Goal: Contribute content: Contribute content

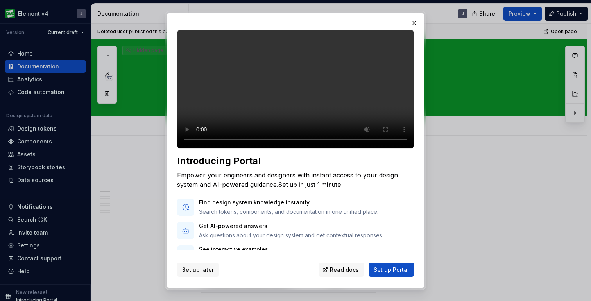
click at [186, 269] on span "Set up later" at bounding box center [198, 270] width 32 height 8
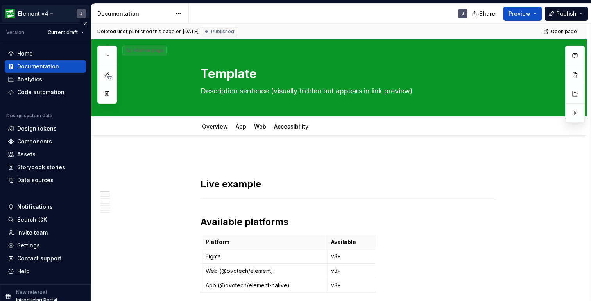
click at [40, 8] on html "Element v4 J Version Current draft Home Documentation Analytics Code automation…" at bounding box center [295, 150] width 591 height 301
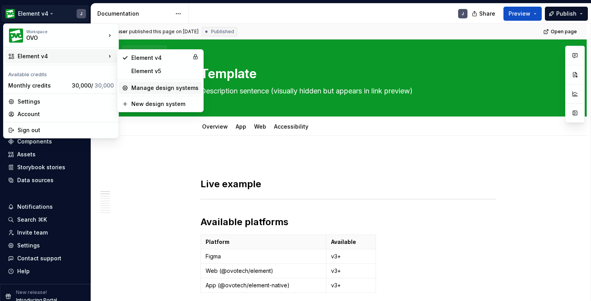
click at [175, 82] on div "Manage design systems" at bounding box center [160, 88] width 83 height 13
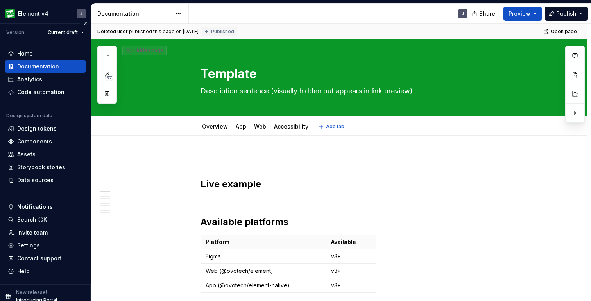
type textarea "*"
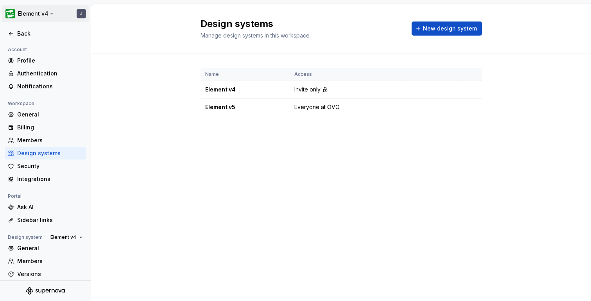
click at [41, 14] on html "Element v4 J Back Account Profile Authentication Notifications Workspace Genera…" at bounding box center [295, 150] width 591 height 301
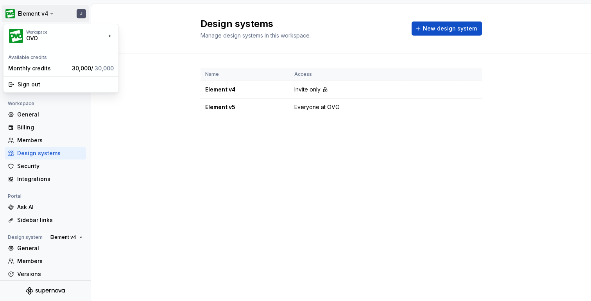
click at [106, 148] on html "Element v4 J Back Account Profile Authentication Notifications Workspace Genera…" at bounding box center [295, 150] width 591 height 301
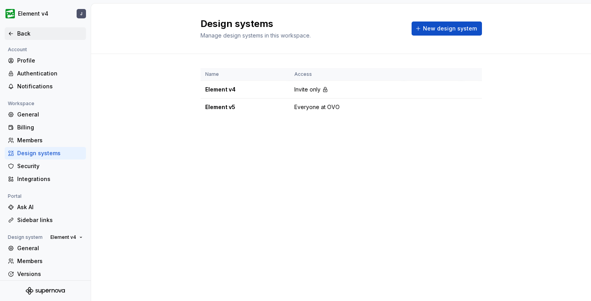
click at [19, 36] on div "Back" at bounding box center [50, 34] width 66 height 8
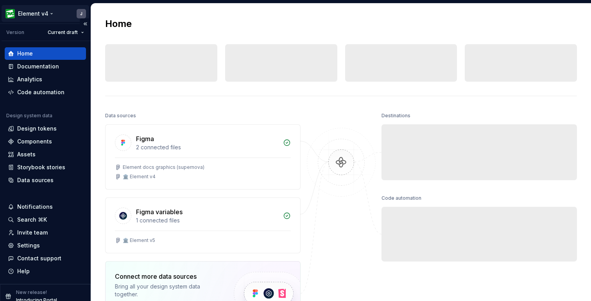
click at [38, 15] on html "Element v4 J Version Current draft Home Documentation Analytics Code automation…" at bounding box center [295, 150] width 591 height 301
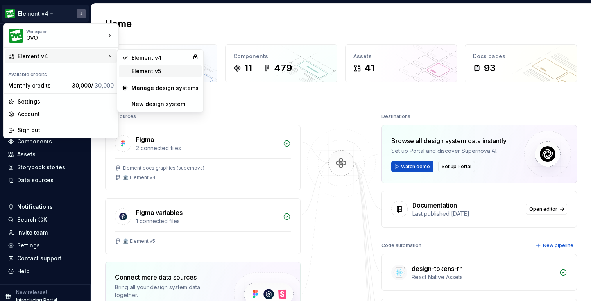
click at [150, 69] on div "Element v5" at bounding box center [164, 71] width 67 height 8
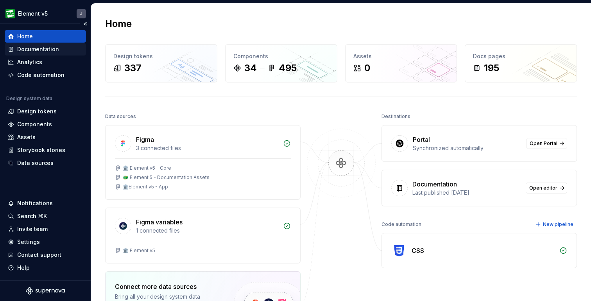
click at [41, 47] on div "Documentation" at bounding box center [38, 49] width 42 height 8
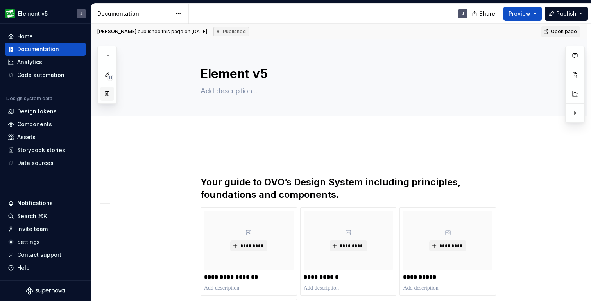
click at [109, 92] on button "button" at bounding box center [107, 94] width 14 height 14
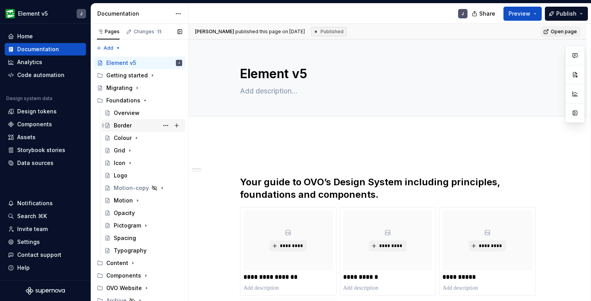
scroll to position [16, 0]
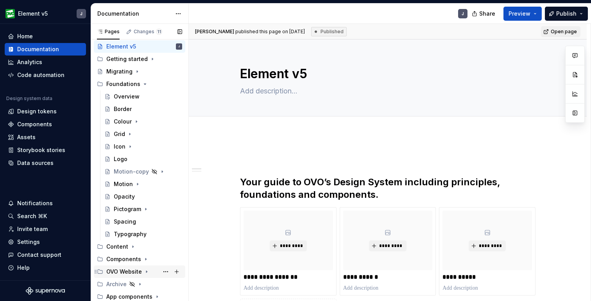
click at [147, 270] on icon "Page tree" at bounding box center [146, 271] width 6 height 6
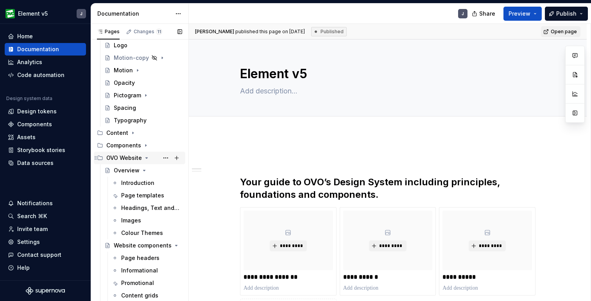
scroll to position [133, 0]
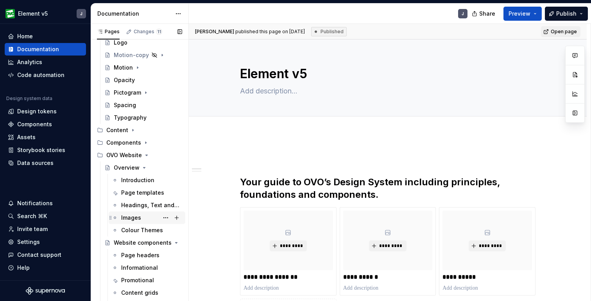
click at [143, 217] on div "Images" at bounding box center [151, 217] width 61 height 11
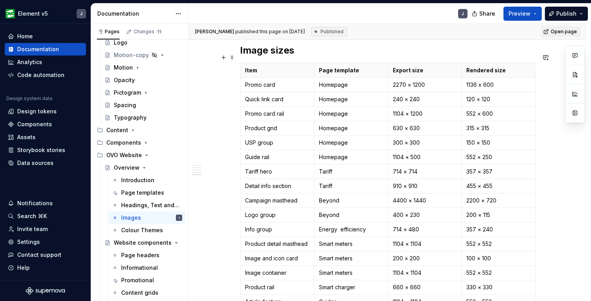
scroll to position [1496, 0]
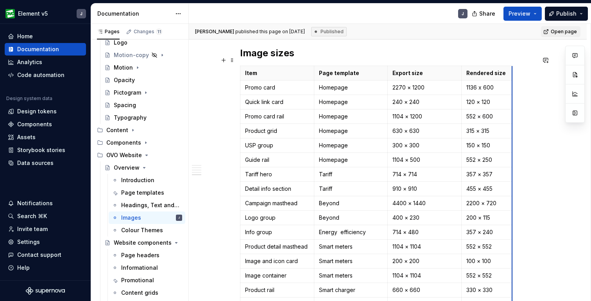
drag, startPoint x: 537, startPoint y: 65, endPoint x: 514, endPoint y: 66, distance: 23.1
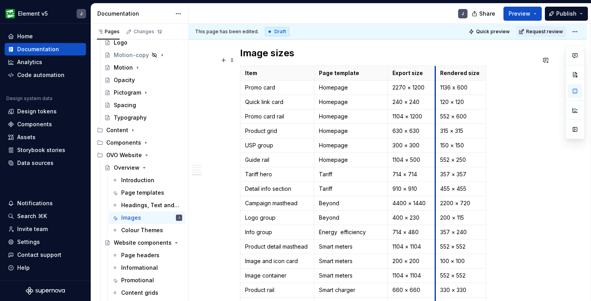
drag, startPoint x: 464, startPoint y: 87, endPoint x: 437, endPoint y: 86, distance: 26.2
click at [437, 95] on td "120 × 120" at bounding box center [460, 102] width 51 height 14
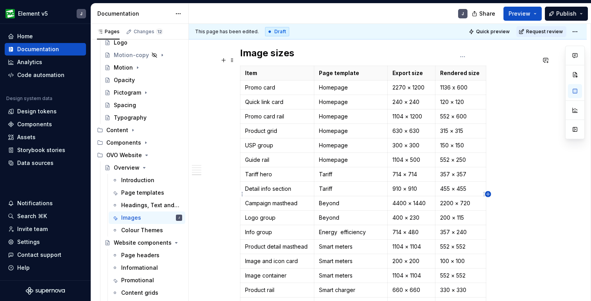
click at [488, 194] on icon "button" at bounding box center [488, 194] width 4 height 4
type textarea "*"
click at [494, 69] on p at bounding box center [493, 73] width 4 height 8
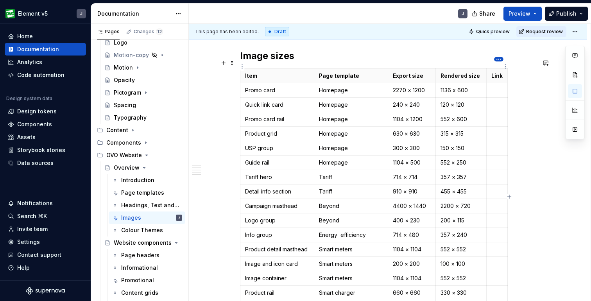
click at [500, 60] on html "Element v5 J Home Documentation Analytics Code automation Design system data De…" at bounding box center [295, 150] width 591 height 301
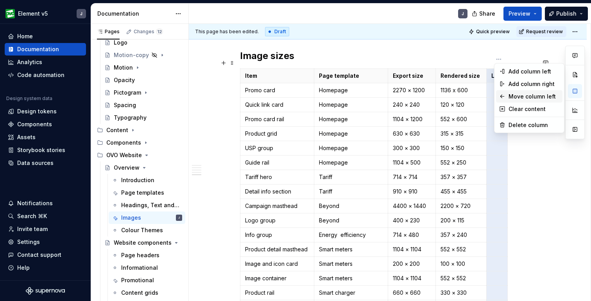
click at [521, 95] on div "Move column left" at bounding box center [533, 97] width 51 height 8
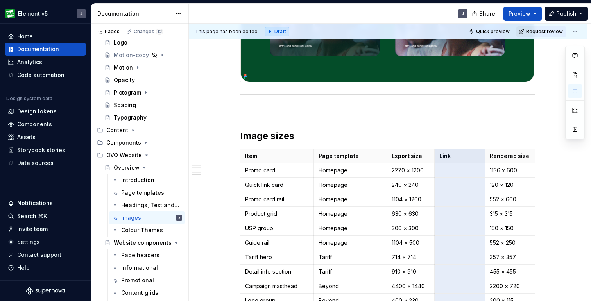
scroll to position [1313, 0]
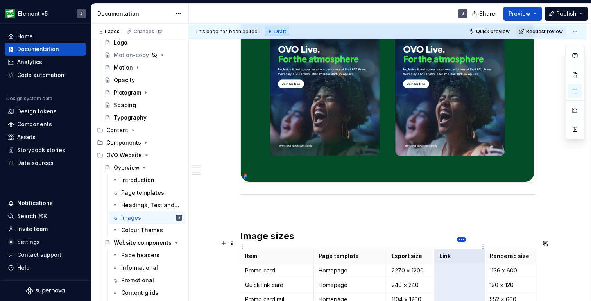
click at [461, 238] on html "Element v5 J Home Documentation Analytics Code automation Design system data De…" at bounding box center [295, 150] width 591 height 301
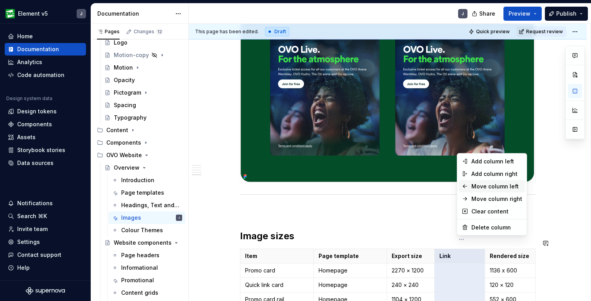
click at [484, 183] on div "Move column left" at bounding box center [496, 187] width 51 height 8
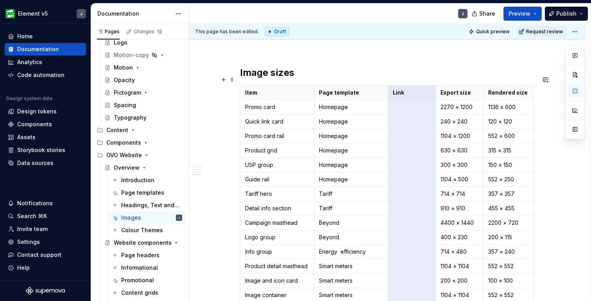
scroll to position [1475, 0]
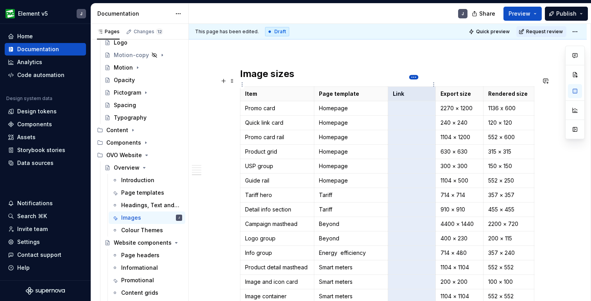
click at [413, 78] on html "Element v5 J Home Documentation Analytics Code automation Design system data De…" at bounding box center [295, 150] width 591 height 301
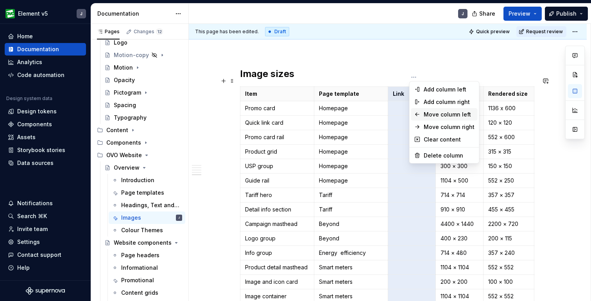
click at [446, 113] on div "Move column left" at bounding box center [449, 115] width 51 height 8
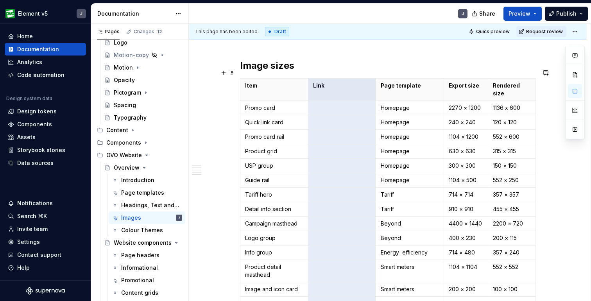
scroll to position [1475, 0]
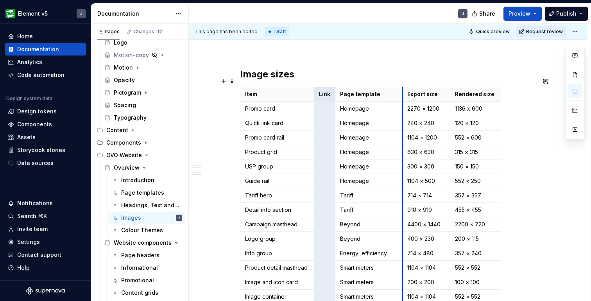
drag, startPoint x: 446, startPoint y: 91, endPoint x: 440, endPoint y: 93, distance: 6.8
click at [440, 93] on tbody "Item Link Page template Export size Rendered size Promo card Homepage 2270 × [P…" at bounding box center [370, 224] width 261 height 275
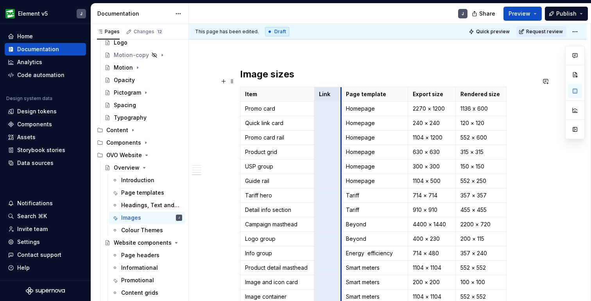
drag, startPoint x: 337, startPoint y: 99, endPoint x: 344, endPoint y: 99, distance: 7.8
click at [344, 102] on td "Homepage" at bounding box center [374, 109] width 67 height 14
click at [344, 102] on td "Homepage" at bounding box center [375, 109] width 67 height 14
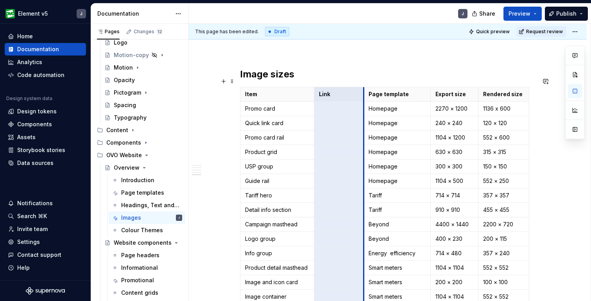
drag, startPoint x: 344, startPoint y: 99, endPoint x: 365, endPoint y: 103, distance: 21.5
click at [365, 103] on td "Homepage" at bounding box center [396, 109] width 67 height 14
click at [330, 105] on p at bounding box center [339, 109] width 40 height 8
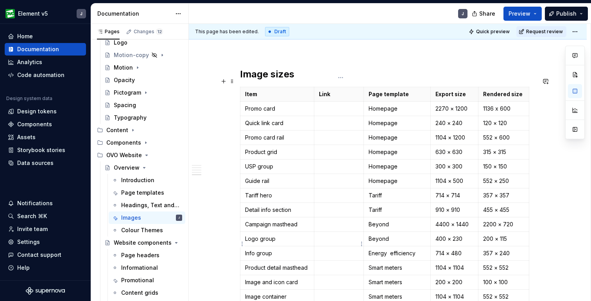
click at [327, 249] on p at bounding box center [339, 253] width 40 height 8
click at [338, 249] on p at bounding box center [339, 253] width 40 height 8
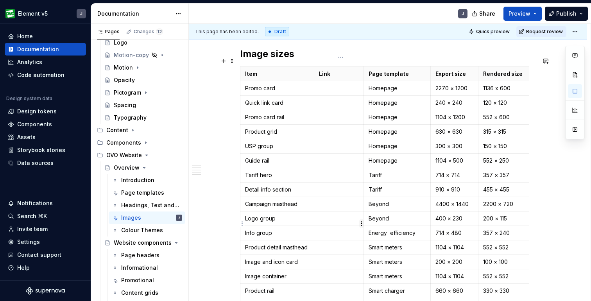
click at [362, 224] on html "Element v5 J Home Documentation Analytics Code automation Design system data De…" at bounding box center [295, 150] width 591 height 301
click at [341, 225] on html "Element v5 J Home Documentation Analytics Code automation Design system data De…" at bounding box center [295, 150] width 591 height 301
type textarea "*"
click at [331, 229] on p at bounding box center [339, 233] width 40 height 8
click at [324, 229] on p at bounding box center [339, 233] width 40 height 8
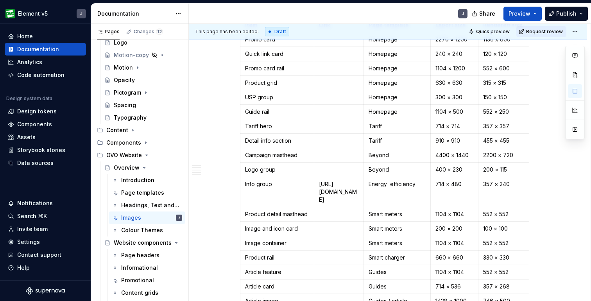
scroll to position [1551, 0]
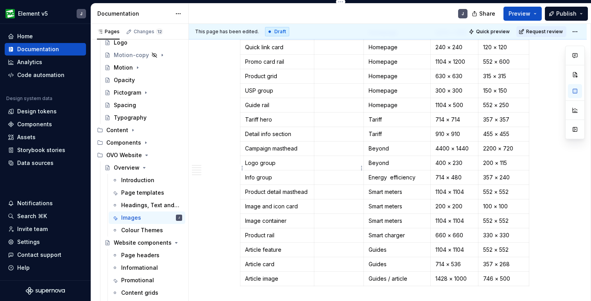
click at [333, 174] on p at bounding box center [339, 178] width 40 height 8
click at [281, 174] on p "Info group" at bounding box center [277, 178] width 64 height 8
click at [320, 155] on button "button" at bounding box center [320, 154] width 11 height 11
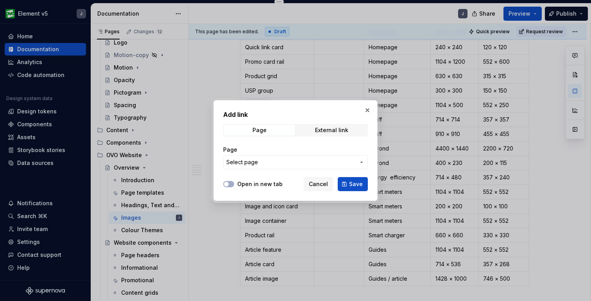
click at [288, 162] on span "Select page" at bounding box center [290, 162] width 129 height 8
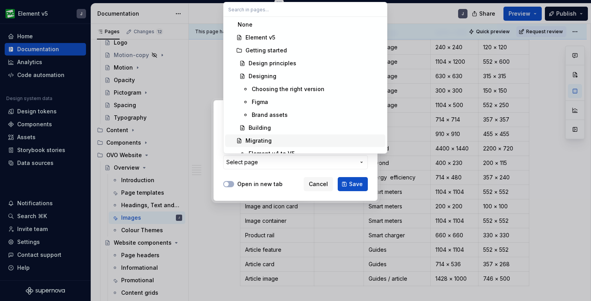
click at [317, 184] on div "Add link Page External link Page Select page Open in new tab Cancel Save" at bounding box center [295, 150] width 591 height 301
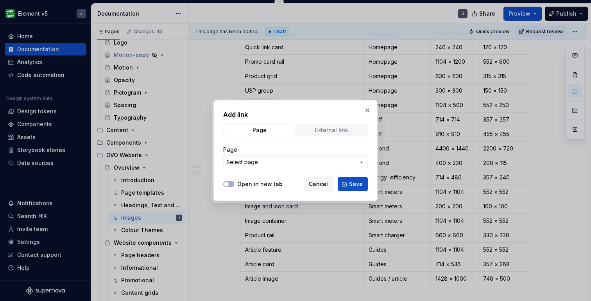
click at [328, 129] on div "External link" at bounding box center [331, 130] width 33 height 6
click at [282, 162] on input "URL" at bounding box center [295, 162] width 145 height 14
paste input "[URL][DOMAIN_NAME]"
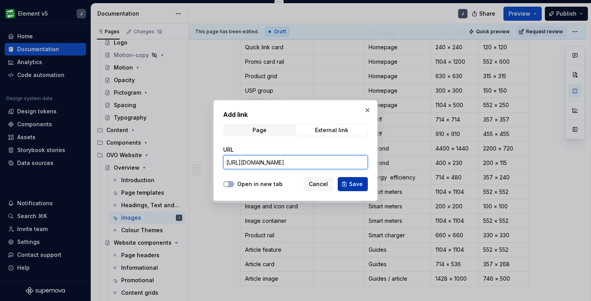
type input "[URL][DOMAIN_NAME]"
click at [354, 183] on span "Save" at bounding box center [356, 184] width 14 height 8
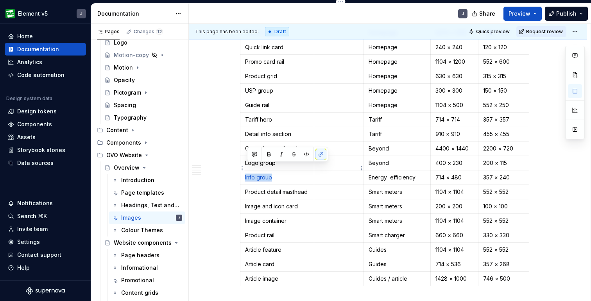
click at [344, 174] on p at bounding box center [339, 178] width 40 height 8
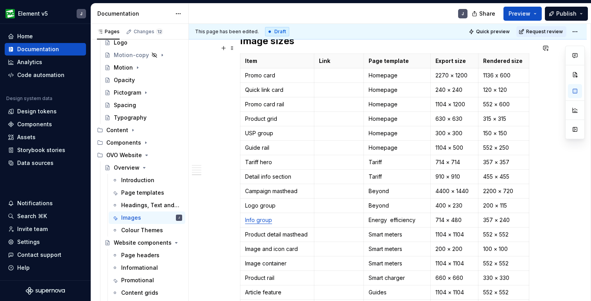
scroll to position [1501, 0]
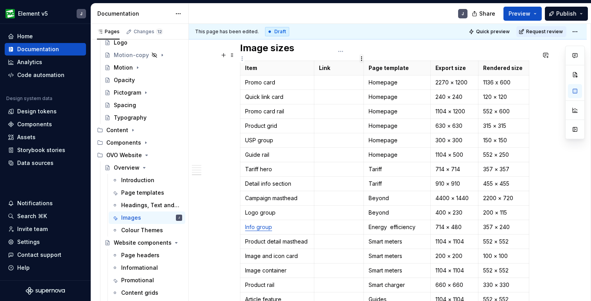
click at [361, 57] on html "Element v5 J Home Documentation Analytics Code automation Design system data De…" at bounding box center [295, 150] width 591 height 301
click at [340, 52] on html "Element v5 J Home Documentation Analytics Code automation Design system data De…" at bounding box center [295, 150] width 591 height 301
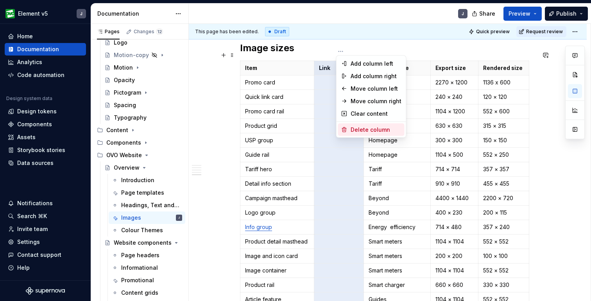
click at [363, 126] on div "Delete column" at bounding box center [376, 130] width 51 height 8
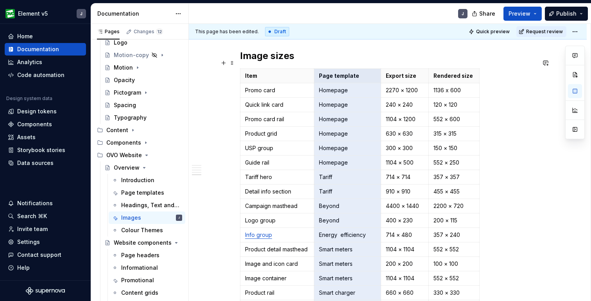
scroll to position [1487, 0]
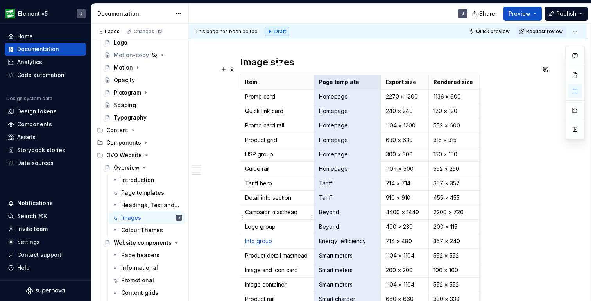
click at [282, 223] on p "Logo group" at bounding box center [277, 227] width 64 height 8
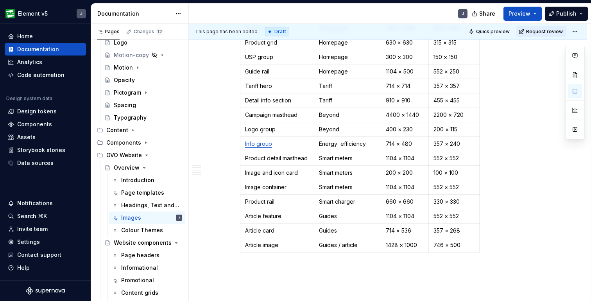
scroll to position [1576, 0]
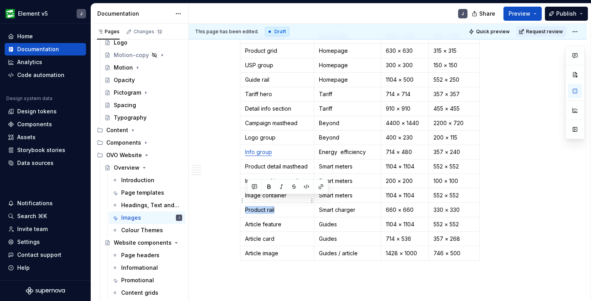
drag, startPoint x: 279, startPoint y: 201, endPoint x: 245, endPoint y: 200, distance: 34.0
click at [245, 203] on td "Product rail" at bounding box center [277, 210] width 74 height 14
type textarea "*"
click at [321, 185] on button "button" at bounding box center [320, 186] width 11 height 11
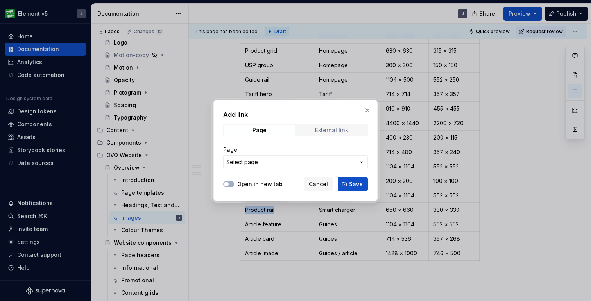
click at [329, 130] on div "External link" at bounding box center [331, 130] width 33 height 6
click at [318, 159] on input "URL" at bounding box center [295, 162] width 145 height 14
paste input "[URL][DOMAIN_NAME]"
type input "[URL][DOMAIN_NAME]"
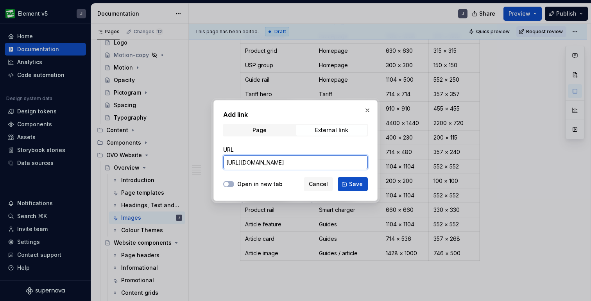
scroll to position [0, 164]
click at [357, 182] on span "Save" at bounding box center [356, 184] width 14 height 8
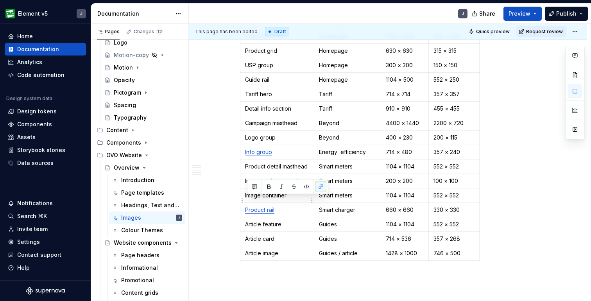
click at [282, 206] on p "Product rail" at bounding box center [277, 210] width 64 height 8
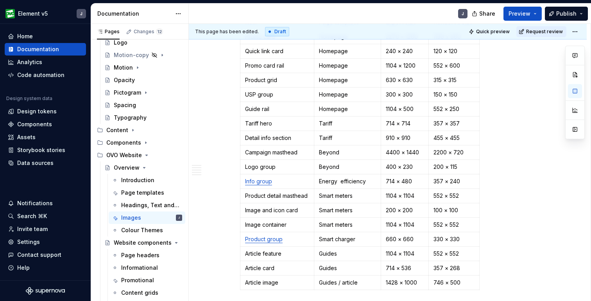
scroll to position [1546, 0]
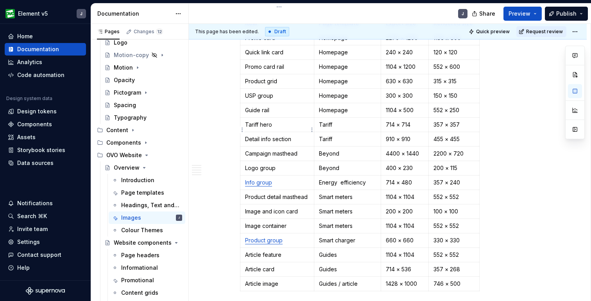
click at [302, 135] on p "Detail info section" at bounding box center [277, 139] width 64 height 8
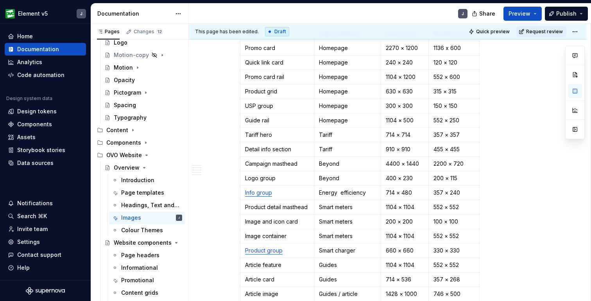
scroll to position [1535, 0]
click at [481, 156] on icon "button" at bounding box center [482, 155] width 4 height 4
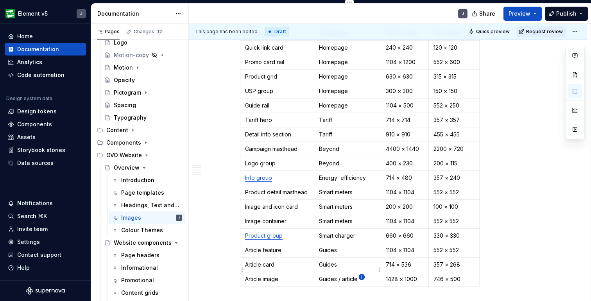
click at [362, 275] on icon "button" at bounding box center [362, 277] width 4 height 4
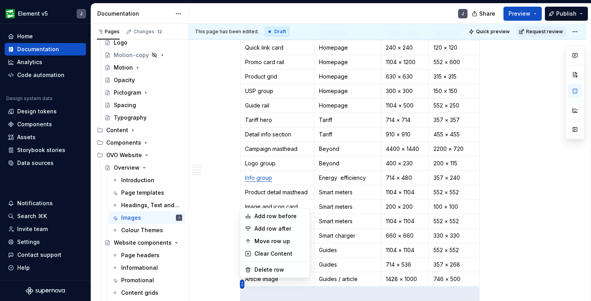
click at [239, 213] on html "Element v5 J Home Documentation Analytics Code automation Design system data De…" at bounding box center [295, 150] width 591 height 301
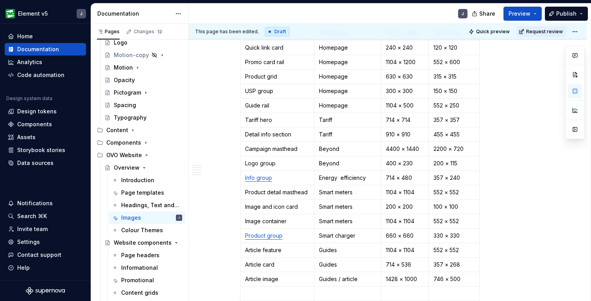
click at [362, 284] on html "Element v5 J Home Documentation Analytics Code automation Design system data De…" at bounding box center [295, 150] width 591 height 301
click at [243, 287] on html "Element v5 J Home Documentation Analytics Code automation Design system data De…" at bounding box center [295, 150] width 591 height 301
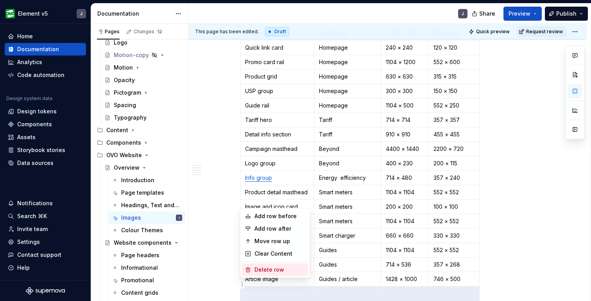
click at [261, 268] on div "Delete row" at bounding box center [279, 270] width 51 height 8
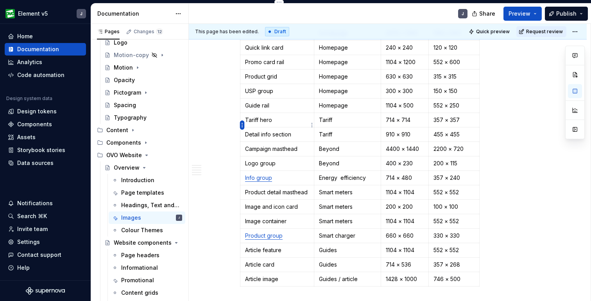
click at [242, 125] on html "Element v5 J Home Documentation Analytics Code automation Design system data De…" at bounding box center [295, 150] width 591 height 301
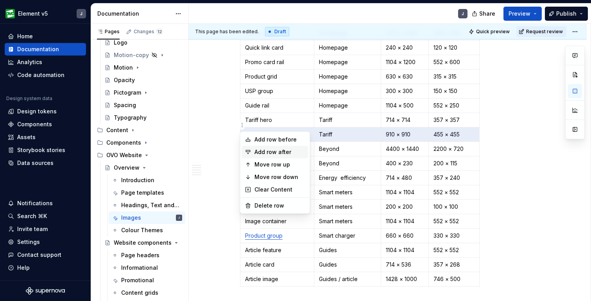
click at [261, 151] on div "Add row after" at bounding box center [279, 152] width 51 height 8
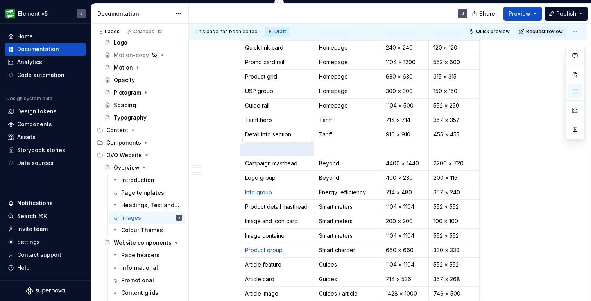
click at [270, 145] on p at bounding box center [277, 149] width 64 height 8
click at [346, 145] on p at bounding box center [347, 149] width 57 height 8
type textarea "*"
click at [279, 145] on p "Tariff Group" at bounding box center [277, 149] width 64 height 8
click at [322, 127] on button "button" at bounding box center [320, 125] width 11 height 11
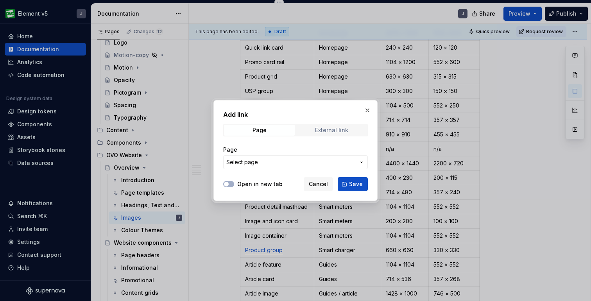
click at [337, 131] on div "External link" at bounding box center [331, 130] width 33 height 6
click at [323, 162] on input "URL" at bounding box center [295, 162] width 145 height 14
paste input "[URL][DOMAIN_NAME]"
type input "[URL][DOMAIN_NAME]"
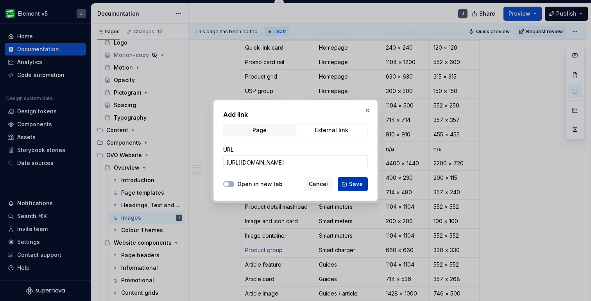
click at [355, 185] on span "Save" at bounding box center [356, 184] width 14 height 8
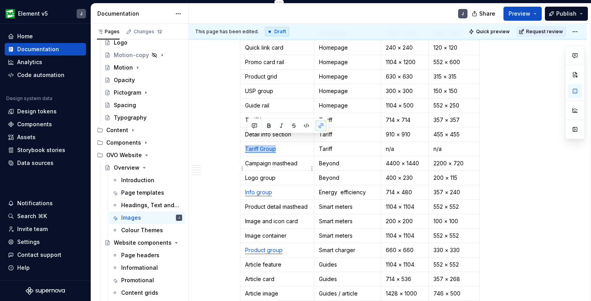
click at [299, 174] on p "Logo group" at bounding box center [277, 178] width 64 height 8
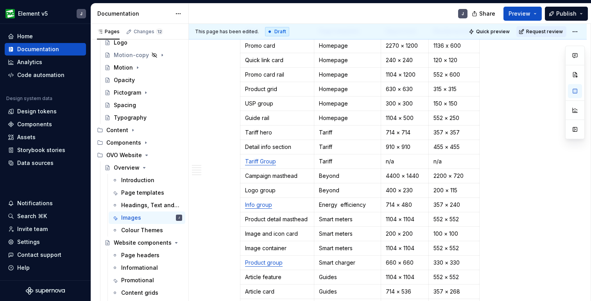
scroll to position [1538, 0]
type textarea "*"
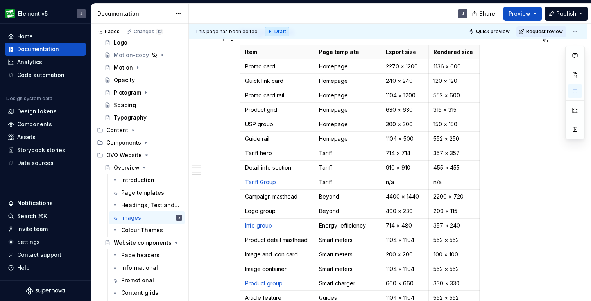
scroll to position [1517, 0]
click at [274, 77] on p "Quick link card" at bounding box center [277, 81] width 64 height 8
click at [321, 57] on button "button" at bounding box center [320, 58] width 11 height 11
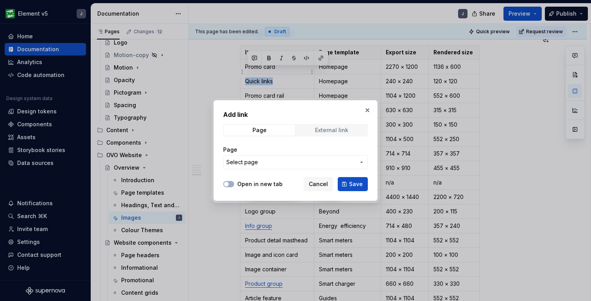
click at [313, 127] on span "External link" at bounding box center [331, 130] width 71 height 11
click at [308, 161] on input "URL" at bounding box center [295, 162] width 145 height 14
paste input "[URL][DOMAIN_NAME]"
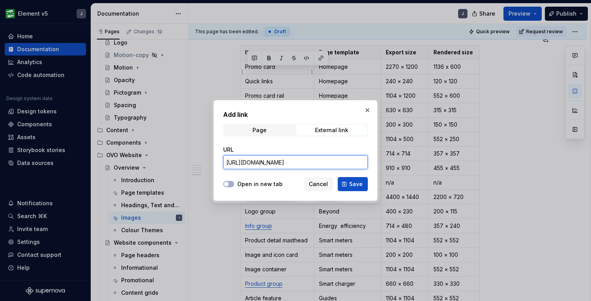
scroll to position [0, 154]
type input "[URL][DOMAIN_NAME]"
click at [360, 186] on span "Save" at bounding box center [356, 184] width 14 height 8
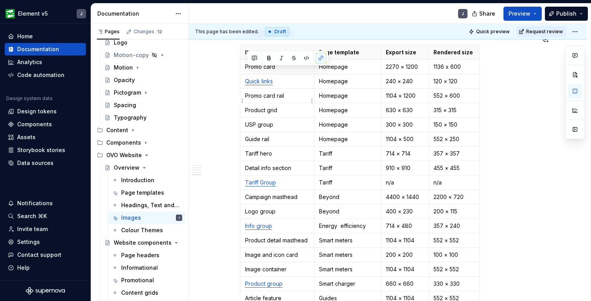
type textarea "*"
click at [293, 135] on p "Guide rail" at bounding box center [277, 139] width 64 height 8
click at [321, 116] on button "button" at bounding box center [320, 116] width 11 height 11
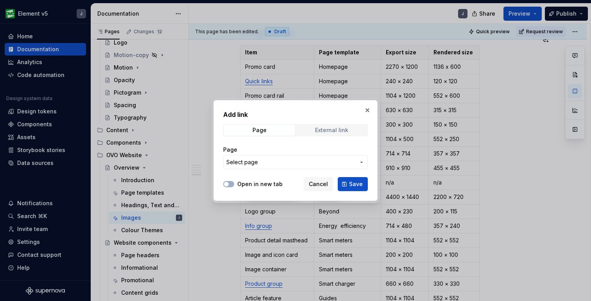
click at [329, 131] on div "External link" at bounding box center [331, 130] width 33 height 6
click at [316, 158] on input "URL" at bounding box center [295, 162] width 145 height 14
paste input "[URL][DOMAIN_NAME]"
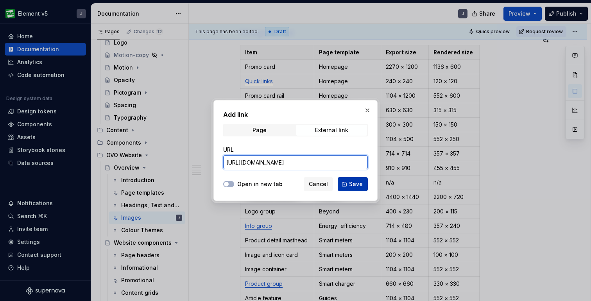
type input "[URL][DOMAIN_NAME]"
click at [354, 184] on span "Save" at bounding box center [356, 184] width 14 height 8
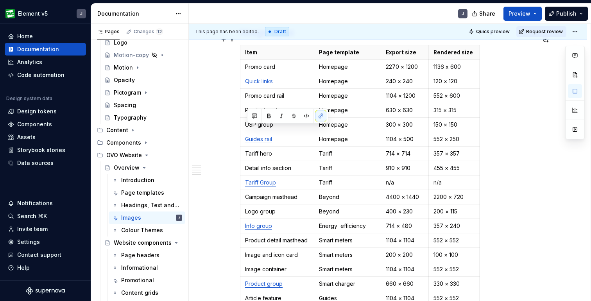
click at [501, 130] on div "Item Page template Export size Rendered size Promo card Homepage 2270 × [PHONE_…" at bounding box center [387, 191] width 295 height 293
type textarea "*"
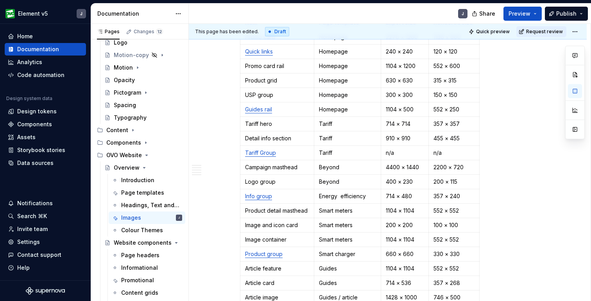
scroll to position [1553, 0]
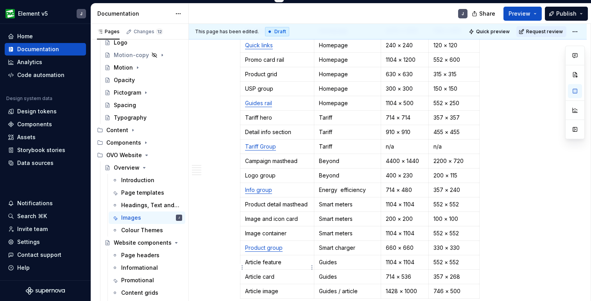
click at [294, 273] on p "Article card" at bounding box center [277, 277] width 64 height 8
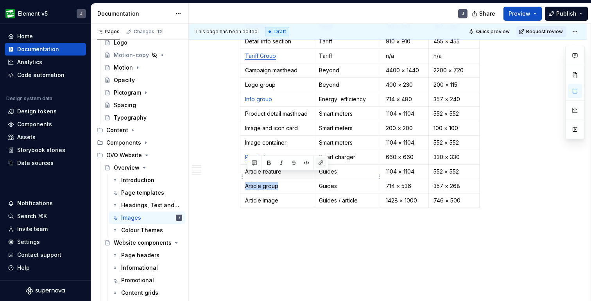
click at [321, 165] on button "button" at bounding box center [320, 163] width 11 height 11
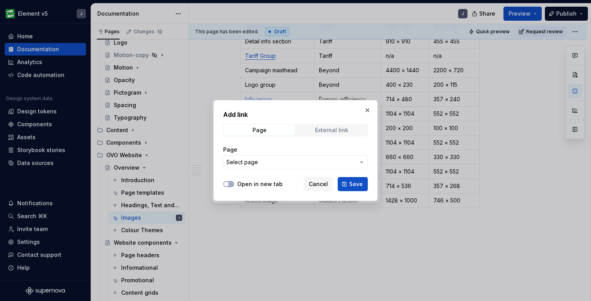
click at [331, 127] on div "External link" at bounding box center [331, 130] width 33 height 6
click at [319, 161] on input "URL" at bounding box center [295, 162] width 145 height 14
paste input "[URL][DOMAIN_NAME]"
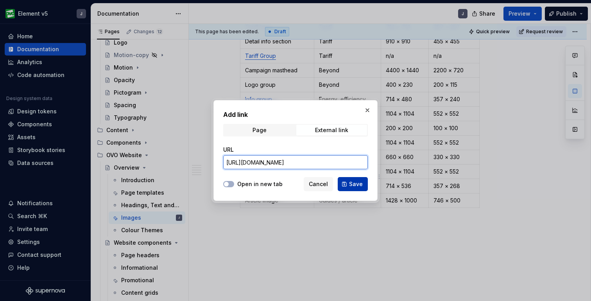
type input "[URL][DOMAIN_NAME]"
click at [357, 184] on span "Save" at bounding box center [356, 184] width 14 height 8
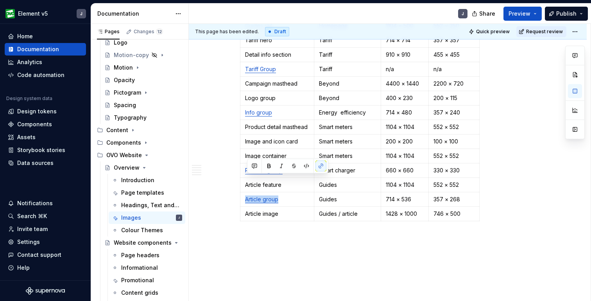
scroll to position [1629, 0]
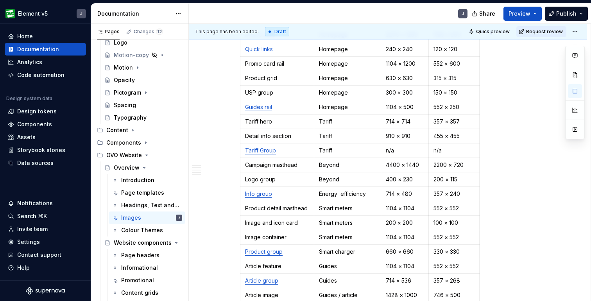
scroll to position [1550, 0]
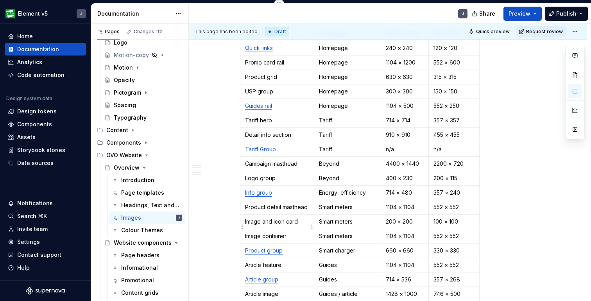
click at [297, 232] on p "Image container" at bounding box center [277, 236] width 64 height 8
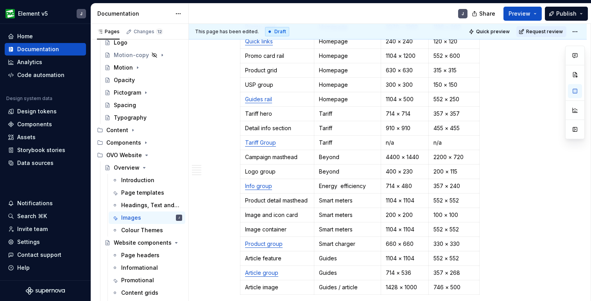
scroll to position [1557, 0]
click at [296, 124] on p "Detail info section" at bounding box center [277, 128] width 64 height 8
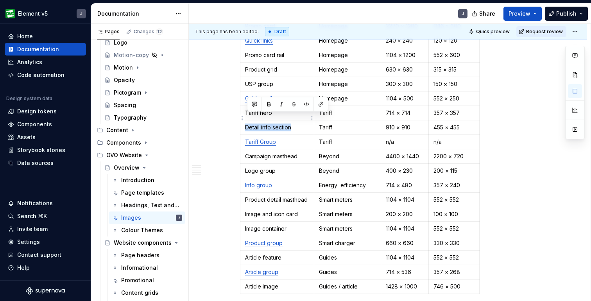
type textarea "*"
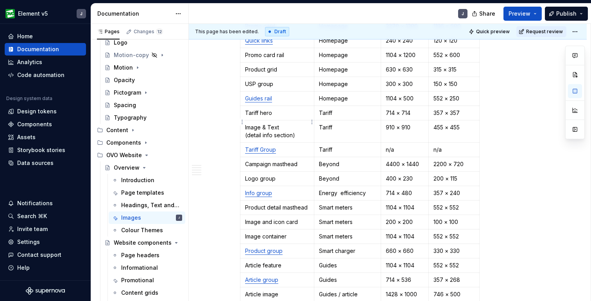
click at [282, 124] on p "Image & Text (detail info section)" at bounding box center [277, 132] width 64 height 16
click at [317, 104] on button "button" at bounding box center [320, 104] width 11 height 11
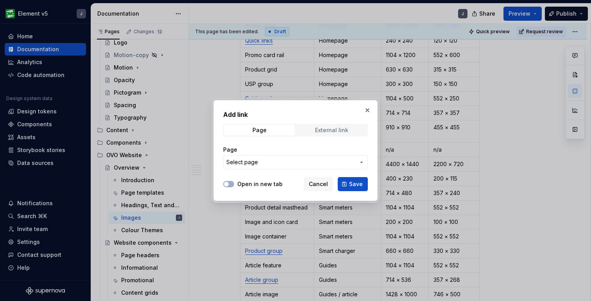
click at [328, 129] on div "External link" at bounding box center [331, 130] width 33 height 6
click at [325, 162] on input "URL" at bounding box center [295, 162] width 145 height 14
paste input "[URL][DOMAIN_NAME]"
type input "[URL][DOMAIN_NAME]"
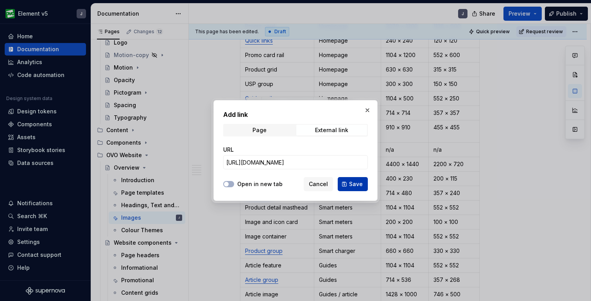
click at [355, 182] on span "Save" at bounding box center [356, 184] width 14 height 8
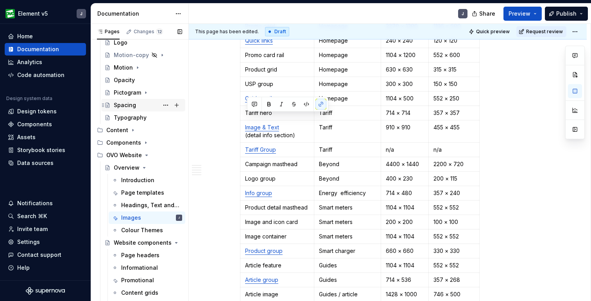
type textarea "*"
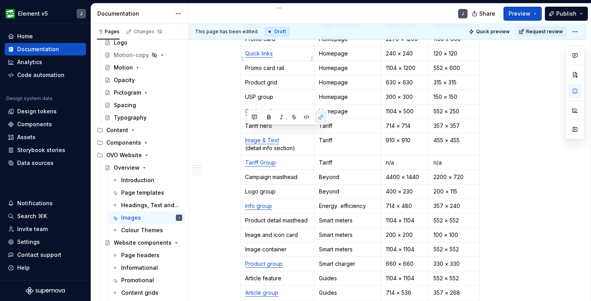
click at [291, 64] on p "Promo card rail" at bounding box center [277, 68] width 64 height 8
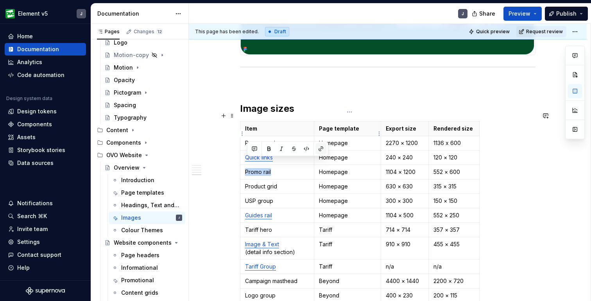
click at [322, 150] on button "button" at bounding box center [320, 148] width 11 height 11
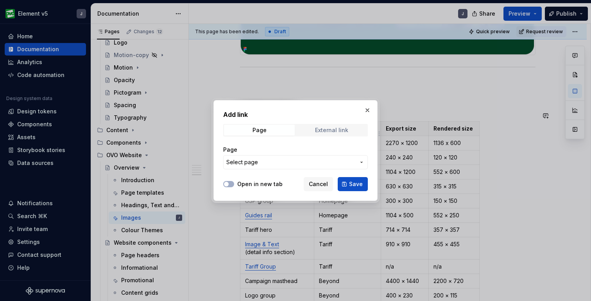
click at [314, 127] on span "External link" at bounding box center [331, 130] width 71 height 11
click at [302, 162] on input "URL" at bounding box center [295, 162] width 145 height 14
paste input "[URL][DOMAIN_NAME]"
type input "[URL][DOMAIN_NAME]"
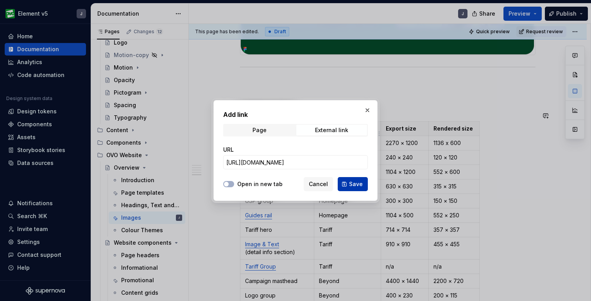
click at [350, 183] on span "Save" at bounding box center [356, 184] width 14 height 8
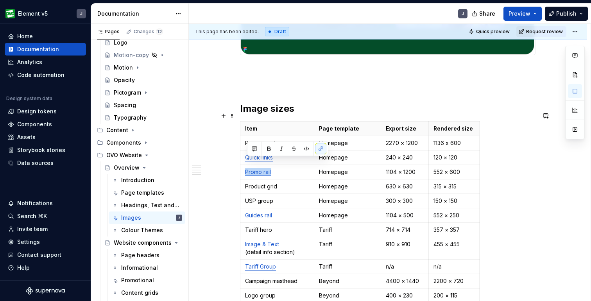
scroll to position [1443, 0]
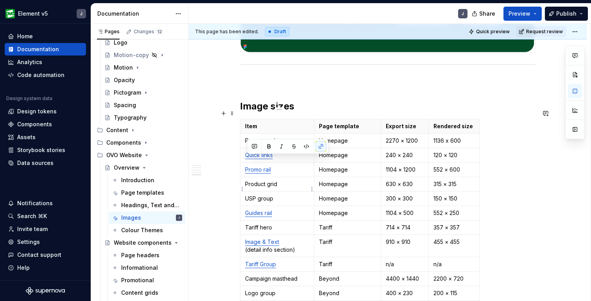
click at [302, 195] on p "USP group" at bounding box center [277, 199] width 64 height 8
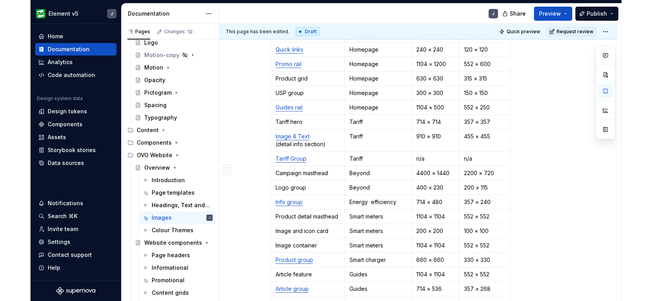
scroll to position [1546, 0]
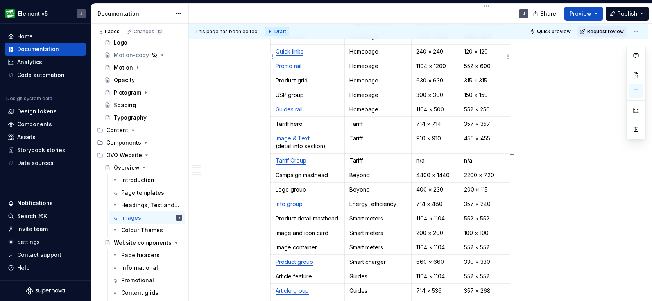
type textarea "*"
click at [325, 136] on p "Image & Text (detail info section)" at bounding box center [308, 142] width 64 height 16
click at [352, 126] on button "button" at bounding box center [351, 123] width 11 height 11
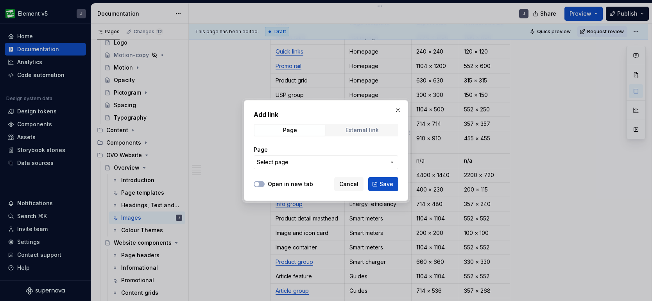
click at [360, 128] on div "External link" at bounding box center [361, 130] width 33 height 6
click at [366, 156] on input "URL" at bounding box center [326, 162] width 145 height 14
paste input "[URL][DOMAIN_NAME]"
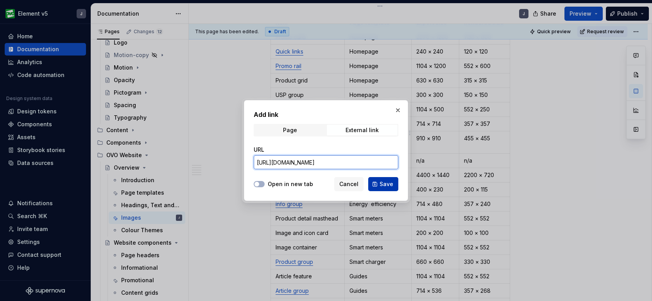
type input "[URL][DOMAIN_NAME]"
click at [381, 184] on span "Save" at bounding box center [386, 184] width 14 height 8
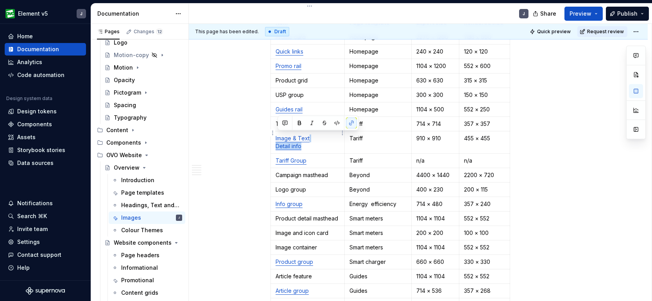
click at [327, 140] on p "Image & Text Detail info" at bounding box center [308, 142] width 64 height 16
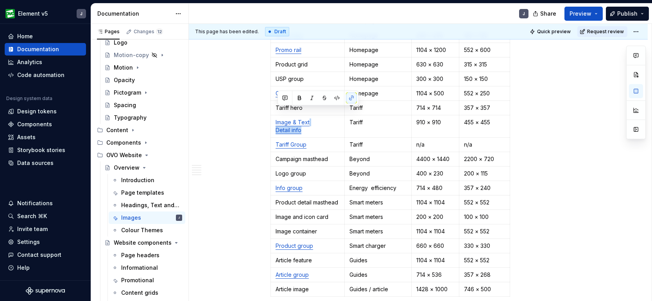
scroll to position [1564, 0]
click at [274, 116] on html "Element v5 J Home Documentation Analytics Code automation Design system data De…" at bounding box center [326, 150] width 652 height 301
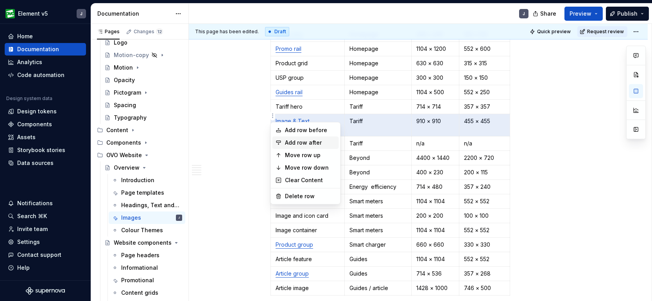
click at [294, 138] on div "Add row after" at bounding box center [305, 142] width 66 height 13
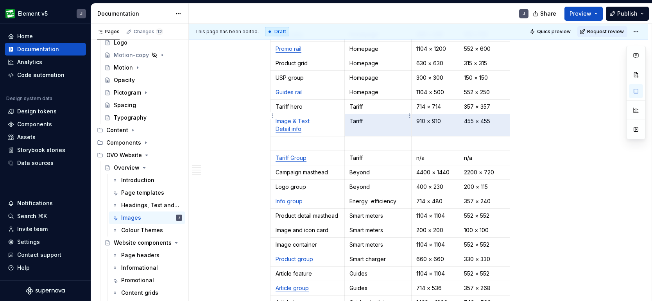
drag, startPoint x: 492, startPoint y: 120, endPoint x: 360, endPoint y: 113, distance: 131.9
click at [360, 114] on tr "Image & Text Detail info Tariff 910 × 910 455 × 455" at bounding box center [390, 125] width 239 height 22
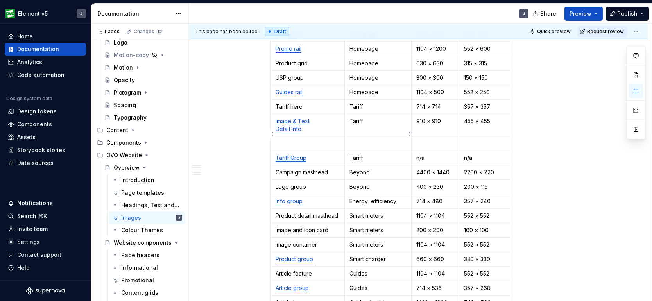
click at [363, 140] on p at bounding box center [377, 144] width 57 height 8
click at [310, 140] on p at bounding box center [308, 144] width 64 height 8
click at [317, 117] on p "Image & Text Detail info" at bounding box center [308, 125] width 64 height 16
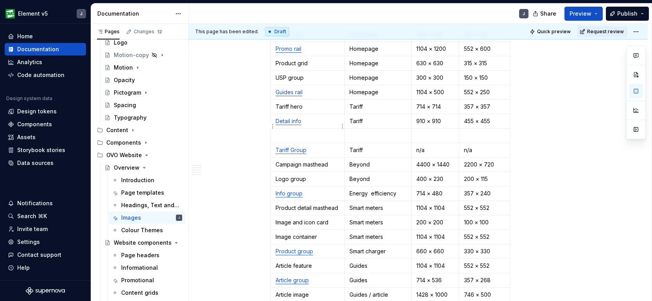
click at [306, 132] on p at bounding box center [308, 136] width 64 height 8
click at [365, 132] on p at bounding box center [377, 136] width 57 height 8
click at [333, 132] on p "Image & Text" at bounding box center [308, 136] width 64 height 8
click at [377, 117] on p "Tariff" at bounding box center [377, 121] width 57 height 8
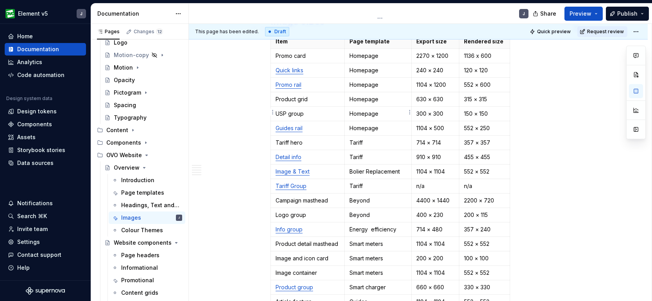
scroll to position [1534, 0]
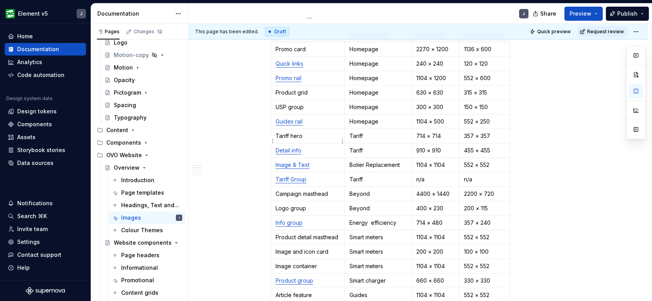
click at [327, 147] on p "Detail info" at bounding box center [308, 151] width 64 height 8
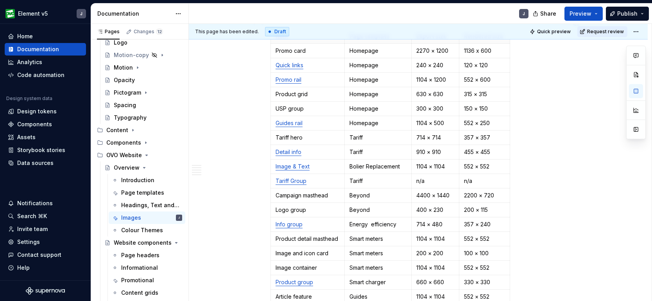
scroll to position [1532, 0]
click at [272, 99] on html "Element v5 J Home Documentation Analytics Code automation Design system data De…" at bounding box center [326, 150] width 652 height 301
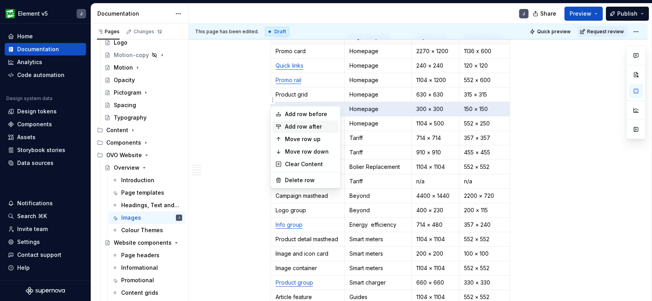
click at [294, 123] on div "Add row after" at bounding box center [310, 127] width 51 height 8
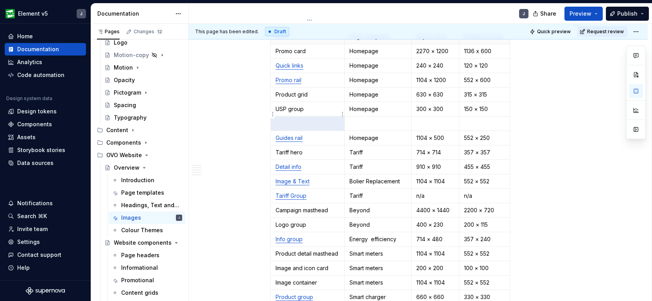
click at [298, 120] on p at bounding box center [308, 124] width 64 height 8
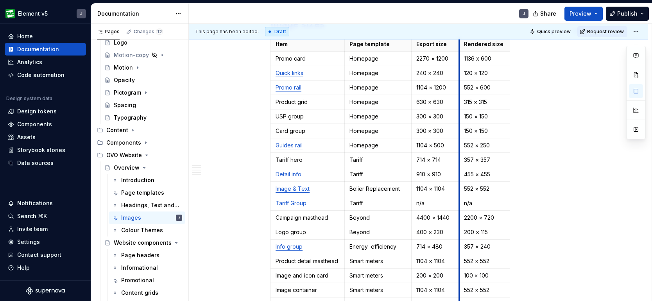
scroll to position [1525, 0]
click at [387, 127] on p "Homepage" at bounding box center [377, 131] width 57 height 8
click at [369, 243] on p "Energy efficiency" at bounding box center [377, 247] width 57 height 8
click at [370, 185] on p "Bolier Replacement" at bounding box center [377, 189] width 57 height 8
click at [394, 127] on p "Smart meters" at bounding box center [377, 131] width 57 height 8
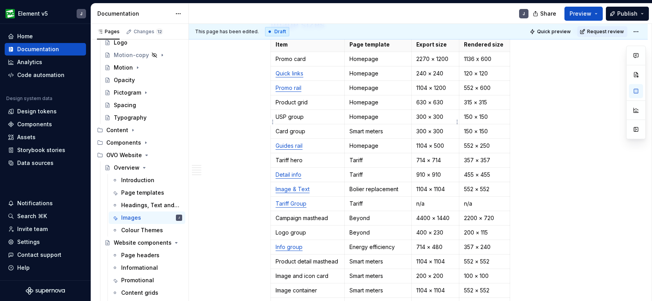
click at [421, 127] on p "300 × 300" at bounding box center [435, 131] width 38 height 8
click at [438, 127] on p "200 × 300" at bounding box center [435, 131] width 38 height 8
click at [471, 127] on p "150 × 150" at bounding box center [484, 131] width 41 height 8
click at [487, 127] on p "100 × 150" at bounding box center [484, 131] width 41 height 8
type textarea "*"
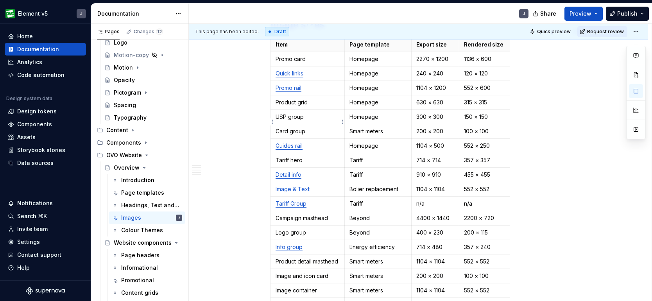
click at [312, 127] on p "Card group" at bounding box center [308, 131] width 64 height 8
click at [352, 105] on button "button" at bounding box center [351, 108] width 11 height 11
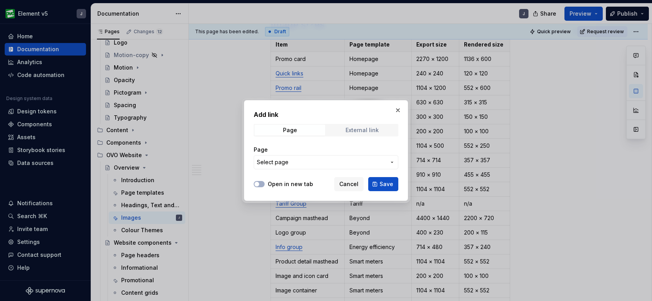
click at [360, 128] on div "External link" at bounding box center [361, 130] width 33 height 6
click at [344, 163] on input "URL" at bounding box center [326, 162] width 145 height 14
paste input "[URL][DOMAIN_NAME]"
type input "[URL][DOMAIN_NAME]"
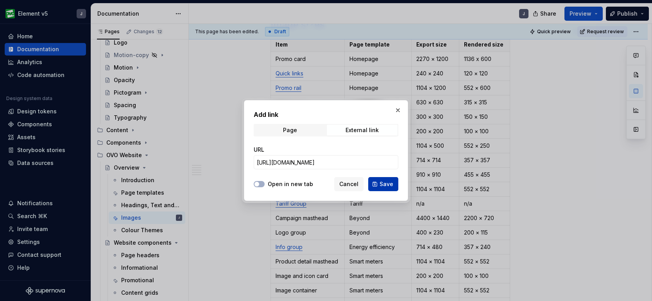
click at [391, 183] on span "Save" at bounding box center [386, 184] width 14 height 8
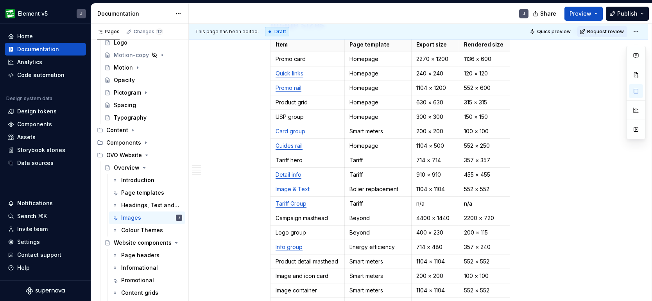
click at [538, 155] on div "Item Page template Export size Rendered size Promo card Homepage 2270 × [PHONE_…" at bounding box center [417, 198] width 295 height 322
type textarea "*"
click at [310, 113] on p "USP group" at bounding box center [308, 117] width 64 height 8
click at [348, 93] on button "button" at bounding box center [351, 93] width 11 height 11
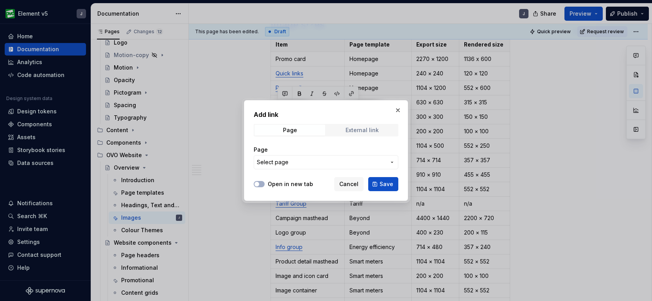
click at [349, 130] on div "External link" at bounding box center [361, 130] width 33 height 6
click at [339, 160] on input "URL" at bounding box center [326, 162] width 145 height 14
paste input "[URL][DOMAIN_NAME]"
type input "[URL][DOMAIN_NAME]"
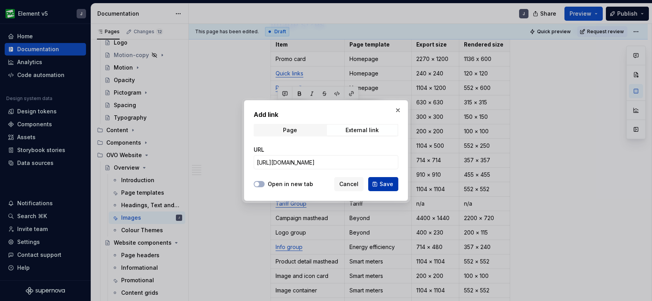
click at [390, 186] on span "Save" at bounding box center [386, 184] width 14 height 8
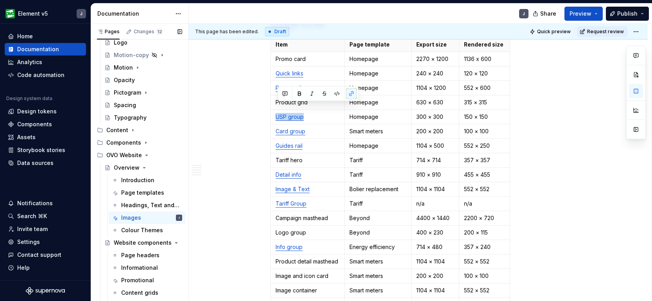
type textarea "*"
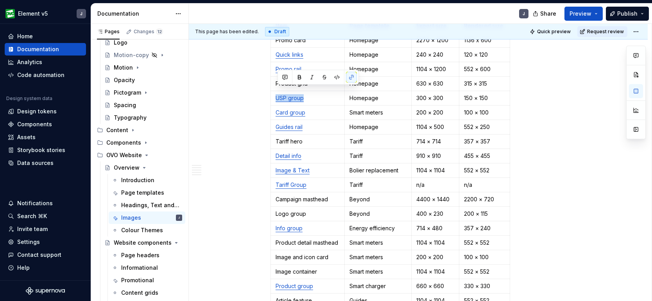
scroll to position [1548, 0]
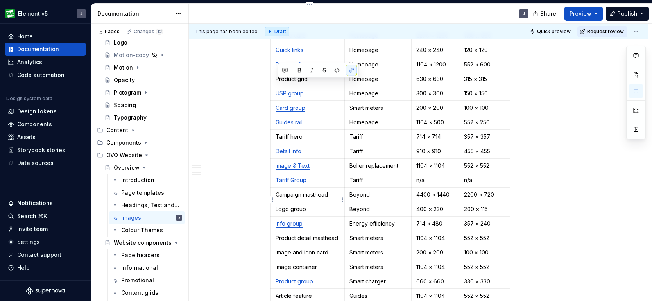
click at [320, 205] on p "Logo group" at bounding box center [308, 209] width 64 height 8
click at [356, 186] on button "button" at bounding box center [351, 186] width 11 height 11
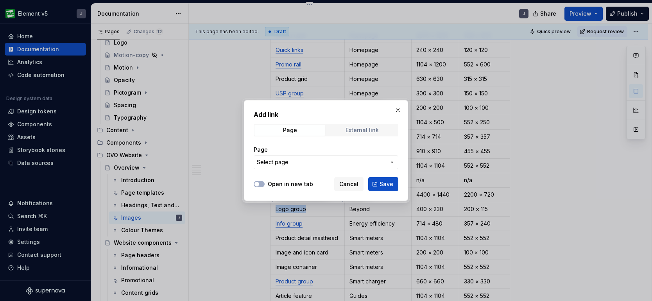
click at [353, 131] on div "External link" at bounding box center [361, 130] width 33 height 6
click at [336, 159] on input "URL" at bounding box center [326, 162] width 145 height 14
paste input "[URL][DOMAIN_NAME]"
type input "[URL][DOMAIN_NAME]"
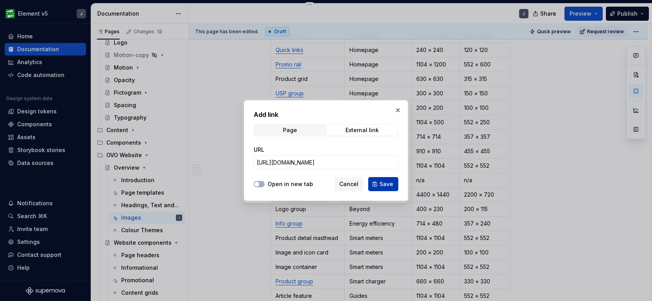
click at [384, 186] on span "Save" at bounding box center [386, 184] width 14 height 8
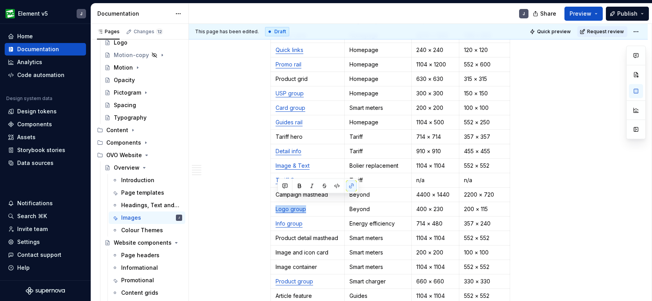
type textarea "*"
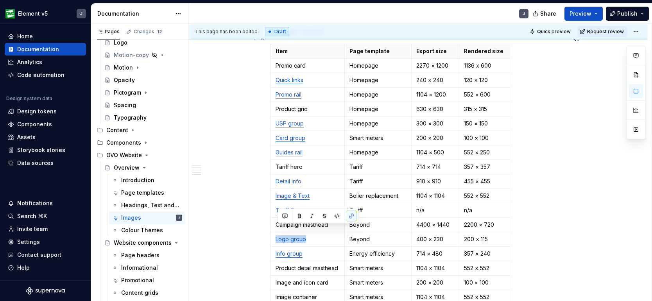
scroll to position [1518, 0]
click at [320, 62] on p "Promo card" at bounding box center [308, 66] width 64 height 8
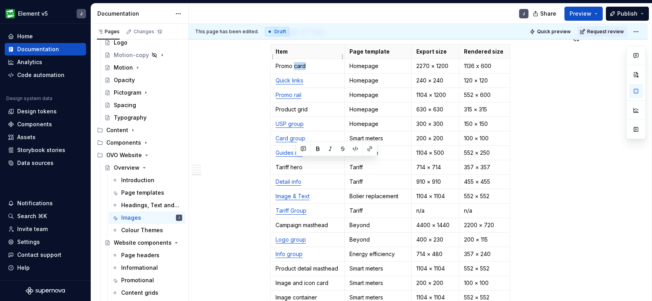
scroll to position [1412, 0]
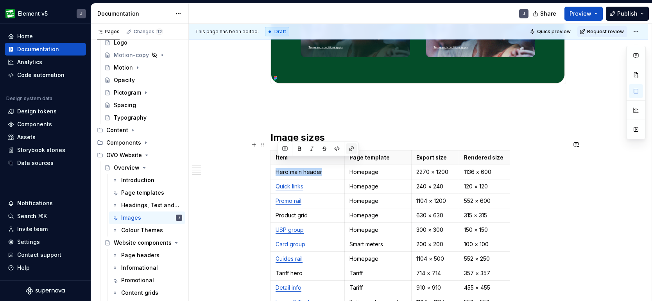
click at [353, 150] on button "button" at bounding box center [351, 148] width 11 height 11
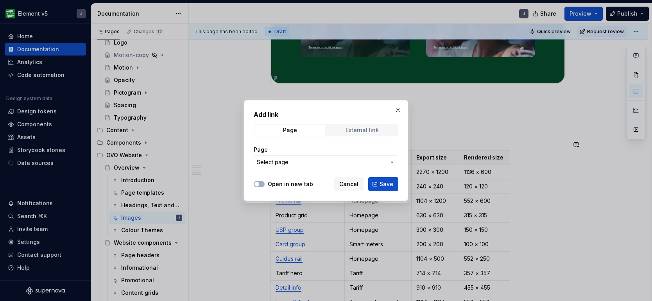
click at [372, 132] on div "External link" at bounding box center [361, 130] width 33 height 6
click at [359, 160] on input "URL" at bounding box center [326, 162] width 145 height 14
paste input "[URL][DOMAIN_NAME]"
type input "[URL][DOMAIN_NAME]"
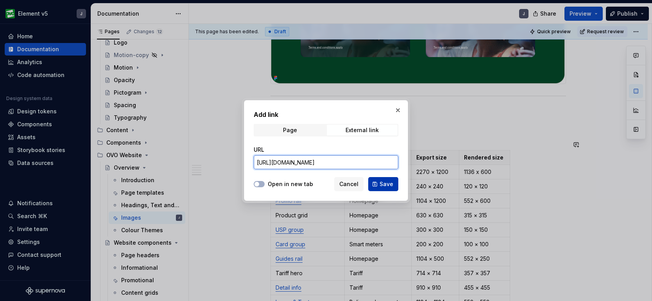
scroll to position [0, 181]
click at [389, 184] on span "Save" at bounding box center [386, 184] width 14 height 8
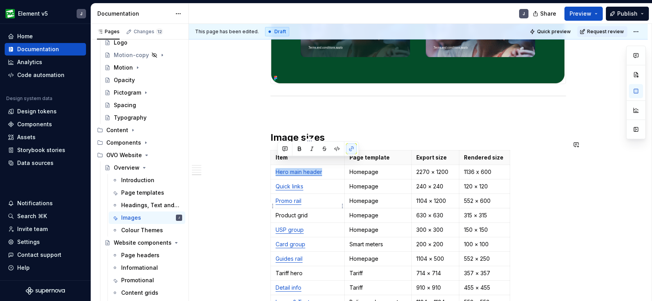
type textarea "*"
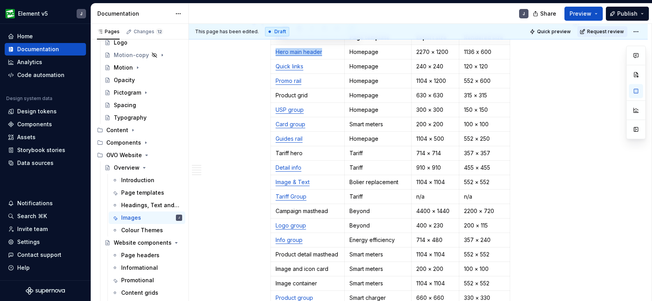
scroll to position [1532, 0]
click at [333, 207] on p "Campaign masthead" at bounding box center [308, 211] width 64 height 8
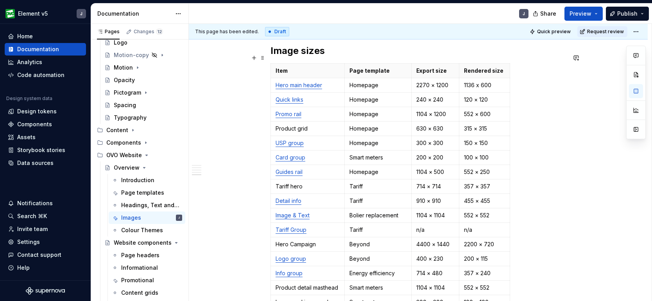
scroll to position [1497, 0]
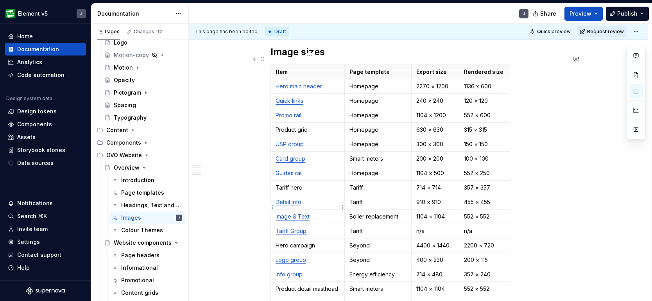
click at [303, 213] on link "Image & Text" at bounding box center [293, 216] width 34 height 7
type input "[URL][DOMAIN_NAME]"
click at [296, 227] on link "Tariff Group" at bounding box center [291, 230] width 31 height 7
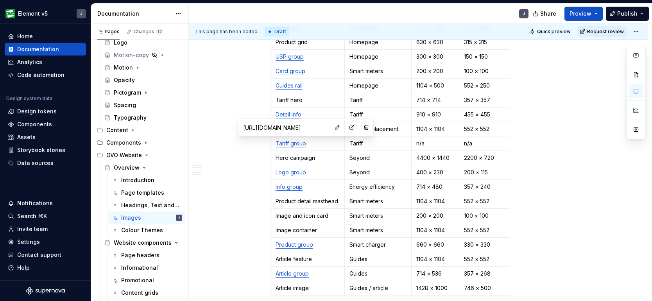
scroll to position [1572, 0]
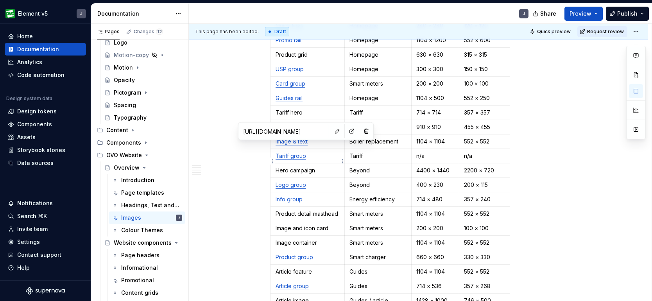
click at [326, 166] on p "Hero campaign" at bounding box center [308, 170] width 64 height 8
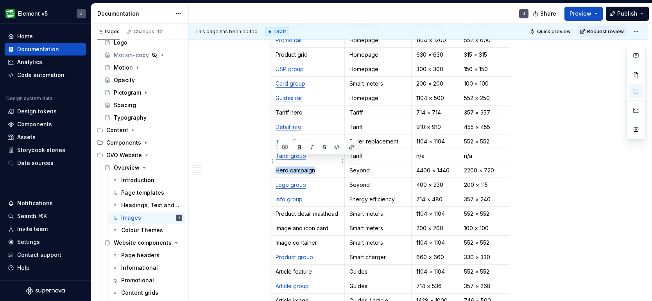
click at [353, 145] on button "button" at bounding box center [351, 147] width 11 height 11
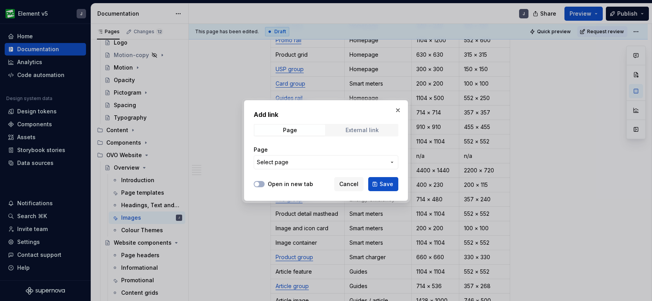
click at [351, 129] on div "External link" at bounding box center [361, 130] width 33 height 6
click at [350, 165] on input "URL" at bounding box center [326, 162] width 145 height 14
paste input "[URL][DOMAIN_NAME]"
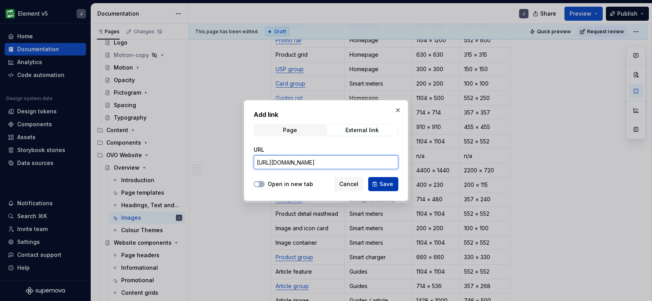
type input "[URL][DOMAIN_NAME]"
click at [388, 189] on button "Save" at bounding box center [383, 184] width 30 height 14
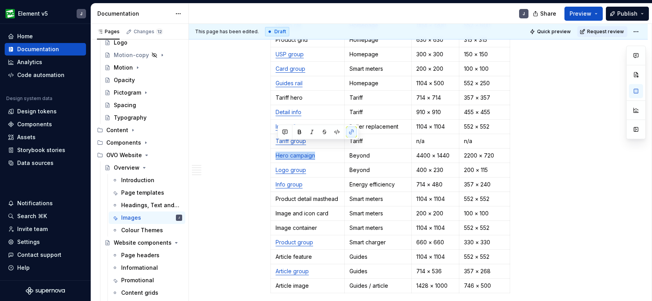
scroll to position [1588, 0]
type textarea "*"
click at [333, 195] on p "Product detail masthead" at bounding box center [308, 199] width 64 height 8
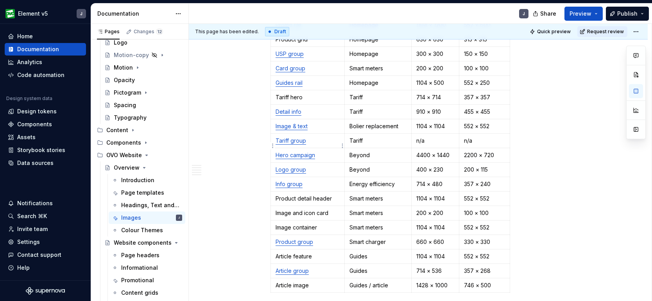
click at [315, 152] on link "Hero campaign" at bounding box center [295, 155] width 39 height 7
click at [304, 195] on p "Product detail header" at bounding box center [308, 199] width 64 height 8
click at [352, 177] on button "button" at bounding box center [351, 175] width 11 height 11
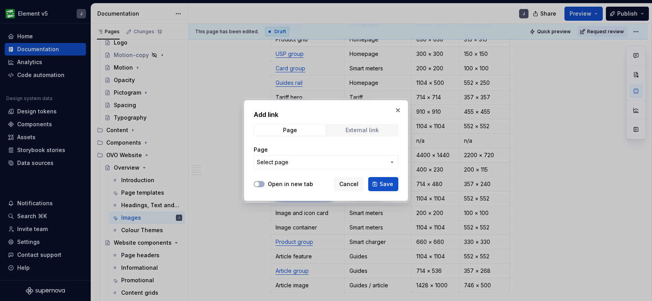
click at [364, 131] on div "External link" at bounding box center [361, 130] width 33 height 6
click at [347, 160] on input "URL" at bounding box center [326, 162] width 145 height 14
paste input "[URL][DOMAIN_NAME]"
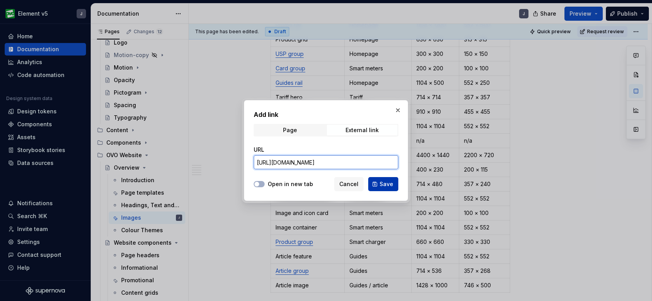
type input "[URL][DOMAIN_NAME]"
click at [382, 185] on span "Save" at bounding box center [386, 184] width 14 height 8
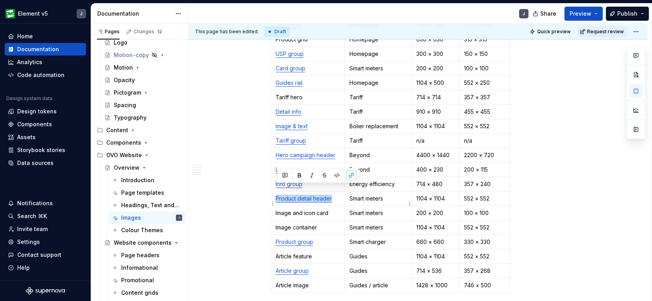
click at [388, 209] on p "Smart meters" at bounding box center [377, 213] width 57 height 8
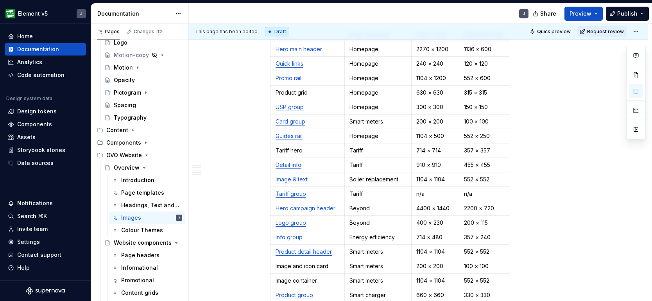
scroll to position [1533, 0]
click at [313, 148] on p "Tariff hero" at bounding box center [308, 152] width 64 height 8
type textarea "*"
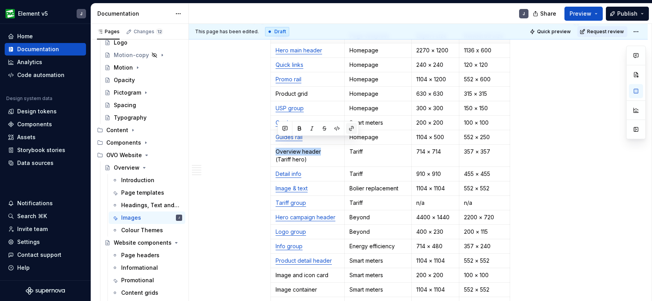
click at [352, 128] on button "button" at bounding box center [351, 128] width 11 height 11
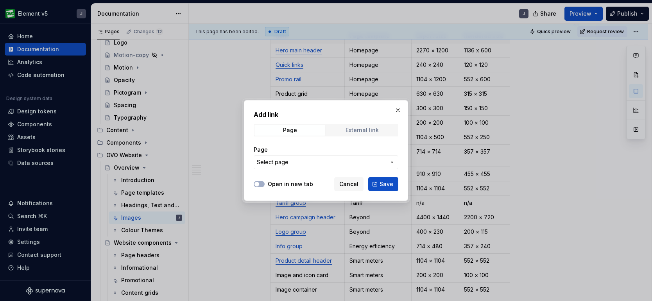
click at [362, 126] on span "External link" at bounding box center [362, 130] width 71 height 11
click at [351, 161] on input "URL" at bounding box center [326, 162] width 145 height 14
paste input "[URL][DOMAIN_NAME]"
type input "[URL][DOMAIN_NAME]"
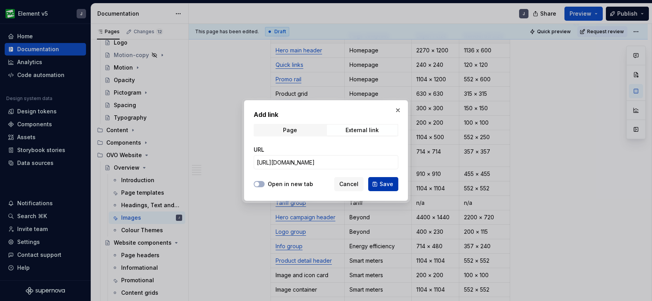
click at [387, 184] on span "Save" at bounding box center [386, 184] width 14 height 8
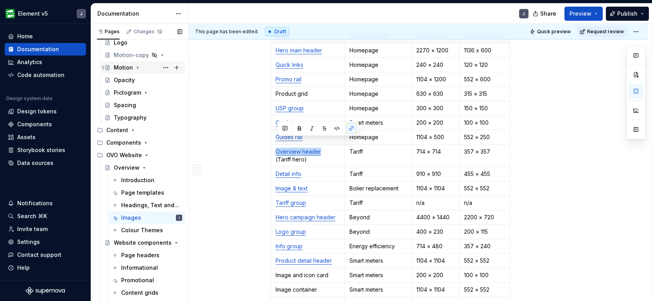
type textarea "*"
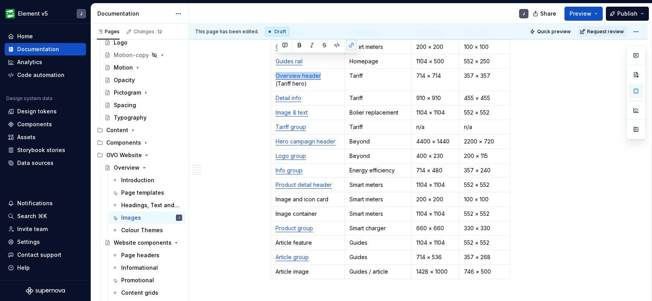
scroll to position [1618, 0]
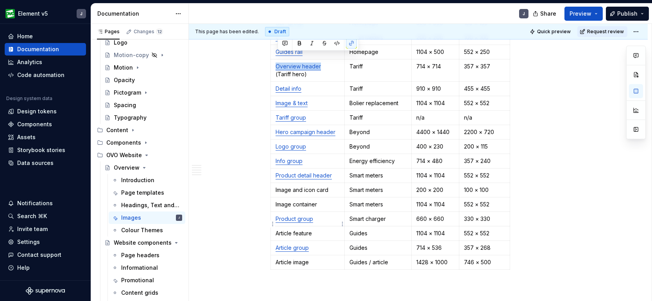
click at [324, 229] on p "Article feature" at bounding box center [308, 233] width 64 height 8
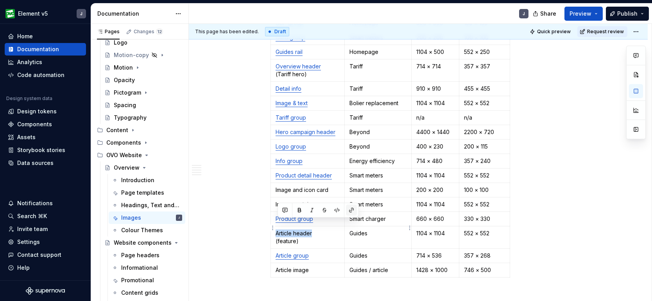
click at [350, 209] on button "button" at bounding box center [351, 210] width 11 height 11
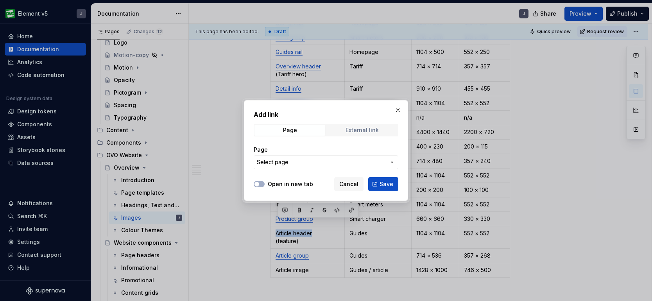
click at [366, 132] on div "External link" at bounding box center [361, 130] width 33 height 6
click at [349, 159] on input "URL" at bounding box center [326, 162] width 145 height 14
paste input "[URL][DOMAIN_NAME]"
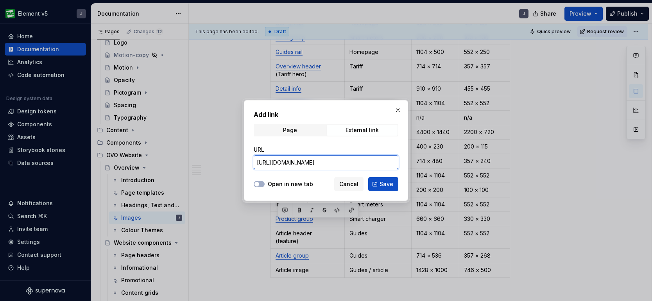
scroll to position [0, 195]
type input "[URL][DOMAIN_NAME]"
click at [387, 188] on button "Save" at bounding box center [383, 184] width 30 height 14
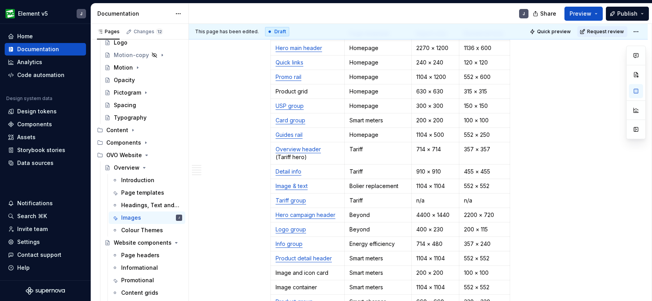
scroll to position [1534, 0]
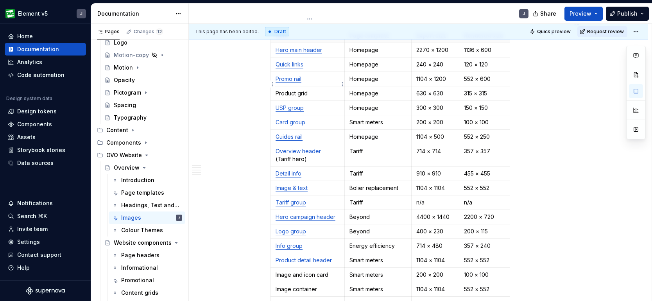
click at [320, 89] on p "Product grid" at bounding box center [308, 93] width 64 height 8
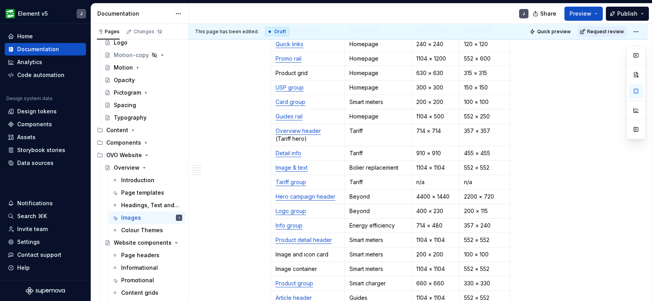
scroll to position [1555, 0]
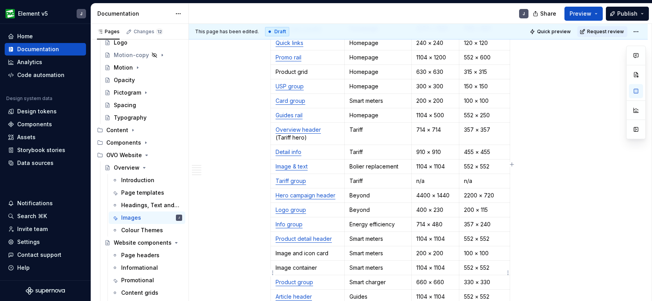
click at [499, 278] on p "330 × 330" at bounding box center [484, 282] width 41 height 8
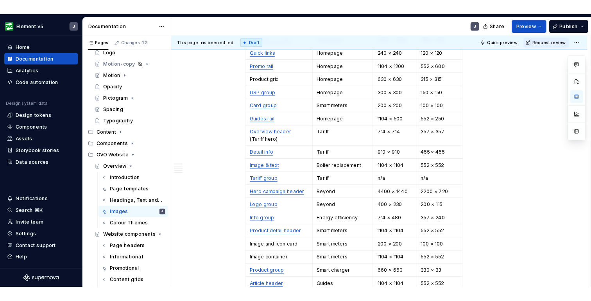
scroll to position [1569, 0]
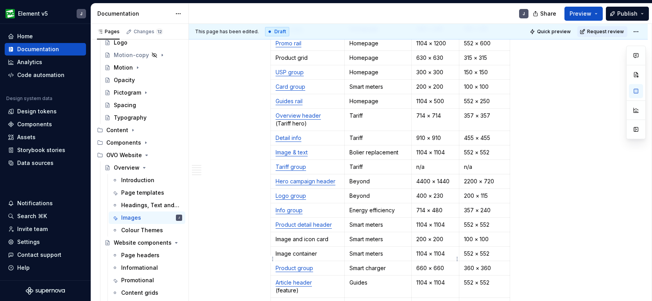
click at [442, 264] on p "660 × 660" at bounding box center [435, 268] width 38 height 8
click at [424, 264] on p "660 × 720" at bounding box center [435, 268] width 38 height 8
click at [496, 264] on p "360 × 360" at bounding box center [484, 268] width 41 height 8
click at [476, 264] on p "360 × 357" at bounding box center [484, 268] width 41 height 8
click at [445, 264] on p "720 × 720" at bounding box center [435, 268] width 38 height 8
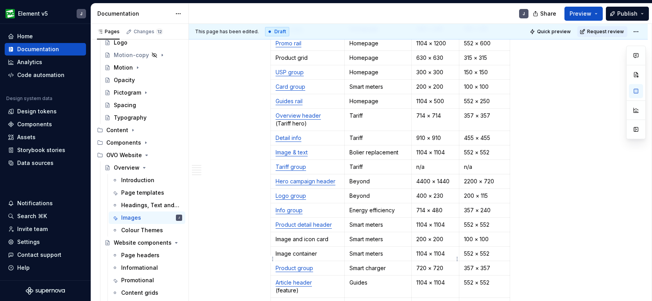
click at [445, 264] on p "720 × 720" at bounding box center [435, 268] width 38 height 8
click at [444, 264] on p "720 × 720" at bounding box center [435, 268] width 38 height 8
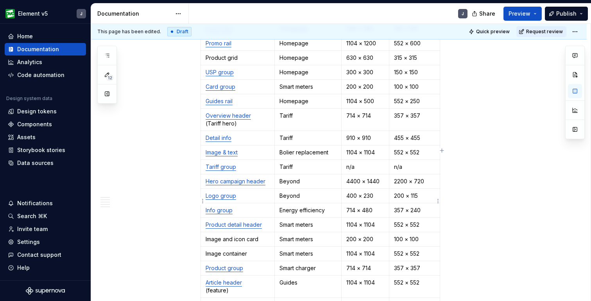
click at [405, 206] on p "357 × 240" at bounding box center [414, 210] width 41 height 8
click at [426, 264] on p "357 × 357" at bounding box center [414, 268] width 41 height 8
click at [373, 206] on p "714 × 480" at bounding box center [365, 210] width 38 height 8
copy p "714 × 476"
click at [375, 264] on p "714 × 714" at bounding box center [365, 268] width 38 height 8
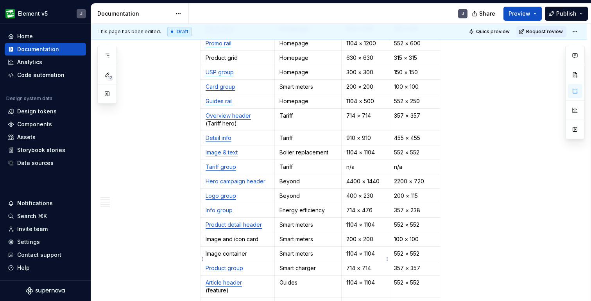
click at [375, 264] on p "714 × 714" at bounding box center [365, 268] width 38 height 8
copy p "714 × 714"
click at [470, 201] on div "Item Page template Export size Rendered size Hero main header Homepage 2270 × […" at bounding box center [347, 161] width 295 height 337
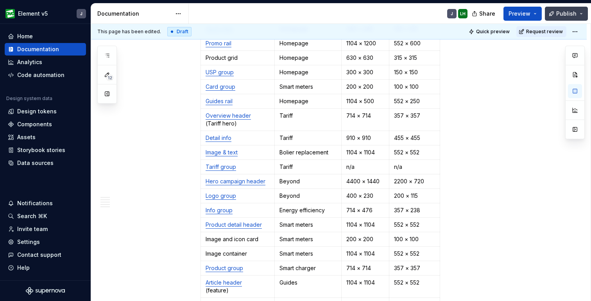
click at [575, 13] on span "Publish" at bounding box center [566, 14] width 20 height 8
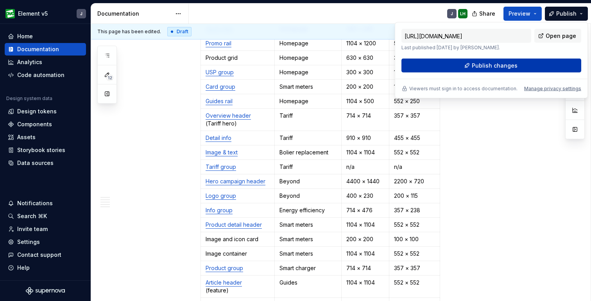
click at [514, 66] on span "Publish changes" at bounding box center [495, 66] width 46 height 8
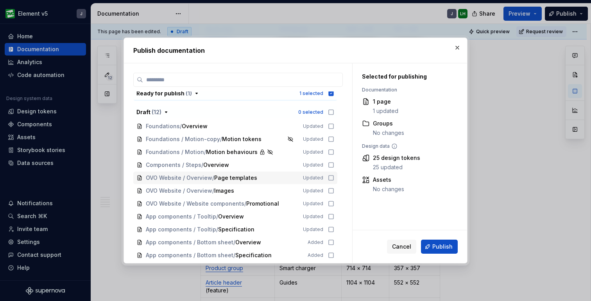
scroll to position [29, 0]
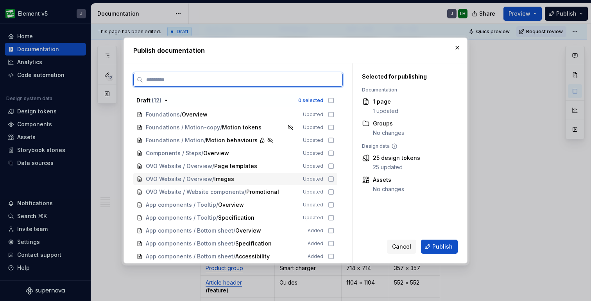
click at [334, 180] on icon at bounding box center [331, 179] width 6 height 6
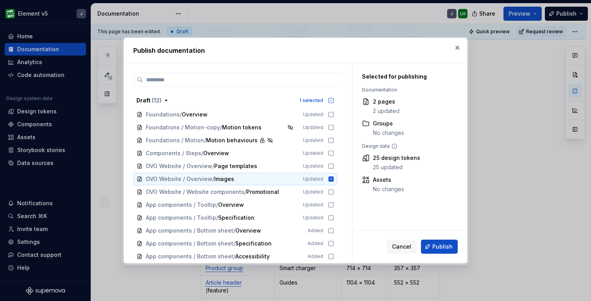
scroll to position [0, 0]
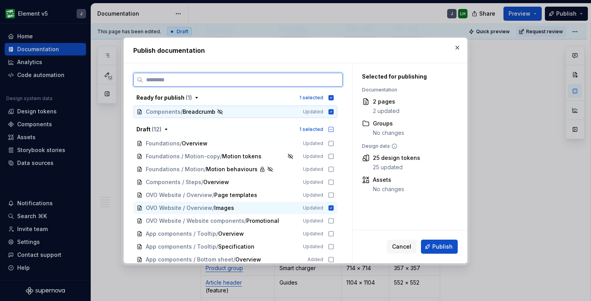
click at [334, 113] on icon at bounding box center [331, 111] width 5 height 5
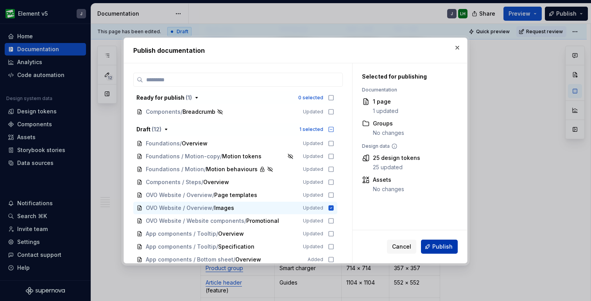
click at [440, 247] on span "Publish" at bounding box center [442, 247] width 20 height 8
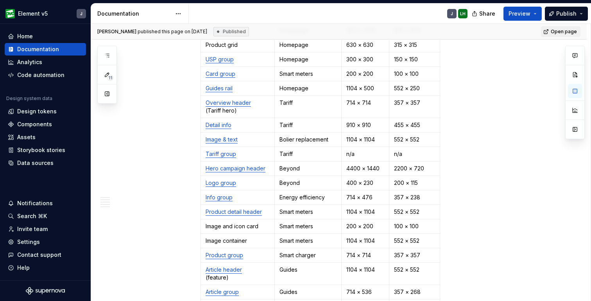
scroll to position [1591, 0]
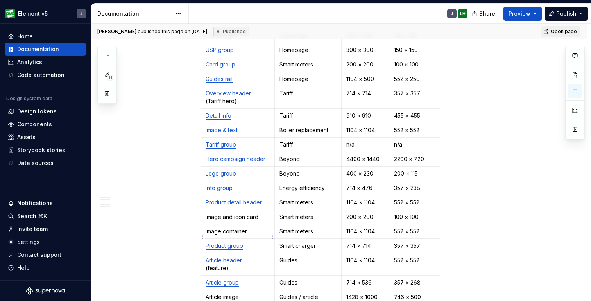
click at [257, 242] on p "Product group" at bounding box center [238, 246] width 64 height 8
click at [245, 184] on p "Info group" at bounding box center [238, 188] width 64 height 8
click at [425, 184] on p "357 × 238" at bounding box center [414, 188] width 41 height 8
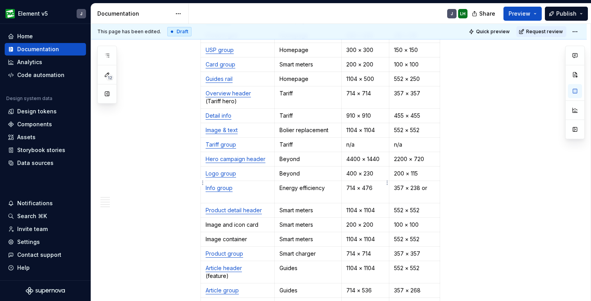
click at [383, 184] on p "714 × 476" at bounding box center [365, 188] width 38 height 8
click at [378, 186] on td "714 × 476 or" at bounding box center [366, 192] width 48 height 22
drag, startPoint x: 421, startPoint y: 247, endPoint x: 397, endPoint y: 247, distance: 24.2
click at [397, 250] on p "357 × 357" at bounding box center [414, 254] width 41 height 8
copy p "357 × 357"
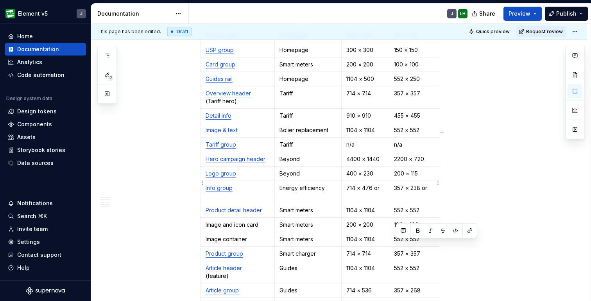
click at [411, 186] on p "357 × 238 or" at bounding box center [414, 192] width 41 height 16
drag, startPoint x: 376, startPoint y: 244, endPoint x: 349, endPoint y: 245, distance: 26.2
click at [349, 250] on p "714 × 714" at bounding box center [365, 254] width 38 height 8
copy p "714 × 714"
click at [351, 192] on td "714 × 476 or" at bounding box center [366, 192] width 48 height 22
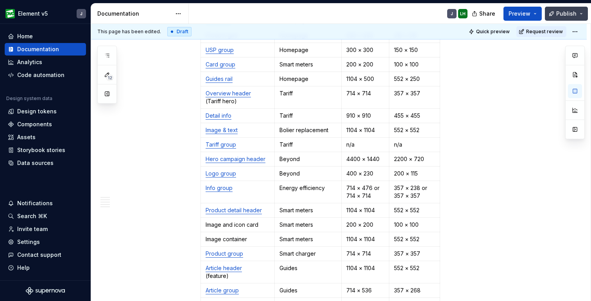
click at [570, 13] on span "Publish" at bounding box center [566, 14] width 20 height 8
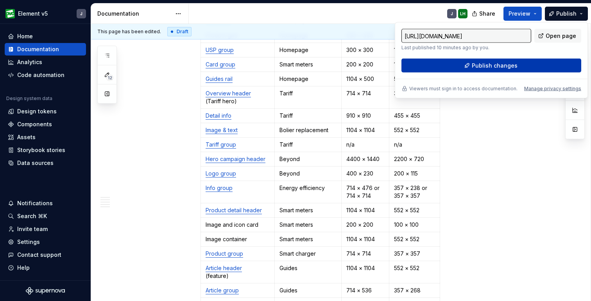
click at [520, 65] on button "Publish changes" at bounding box center [491, 66] width 180 height 14
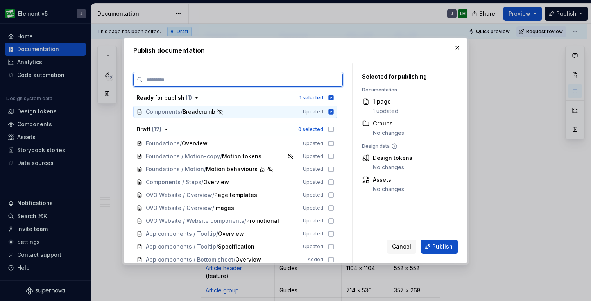
scroll to position [29, 0]
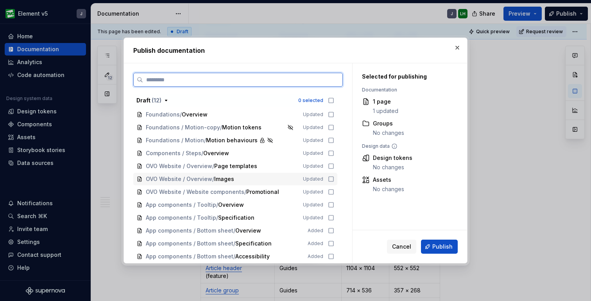
click at [334, 180] on icon at bounding box center [331, 179] width 6 height 6
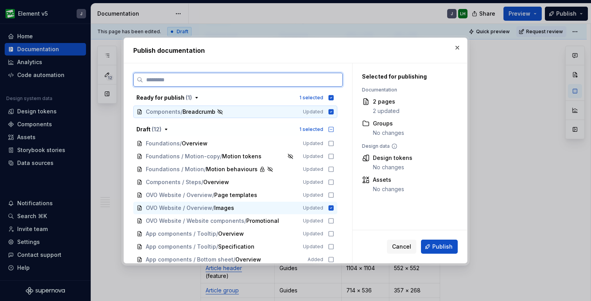
click at [334, 111] on icon at bounding box center [331, 111] width 5 height 5
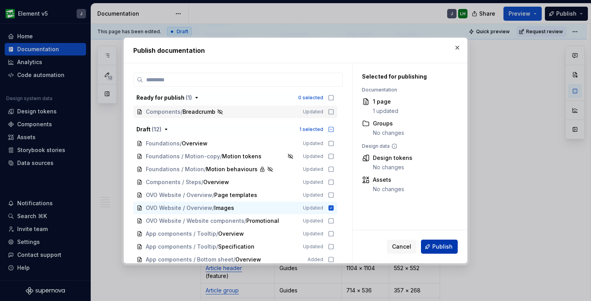
click at [447, 245] on span "Publish" at bounding box center [442, 247] width 20 height 8
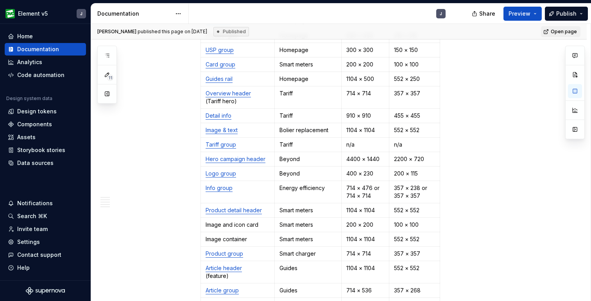
type textarea "*"
